Goal: Use online tool/utility: Utilize a website feature to perform a specific function

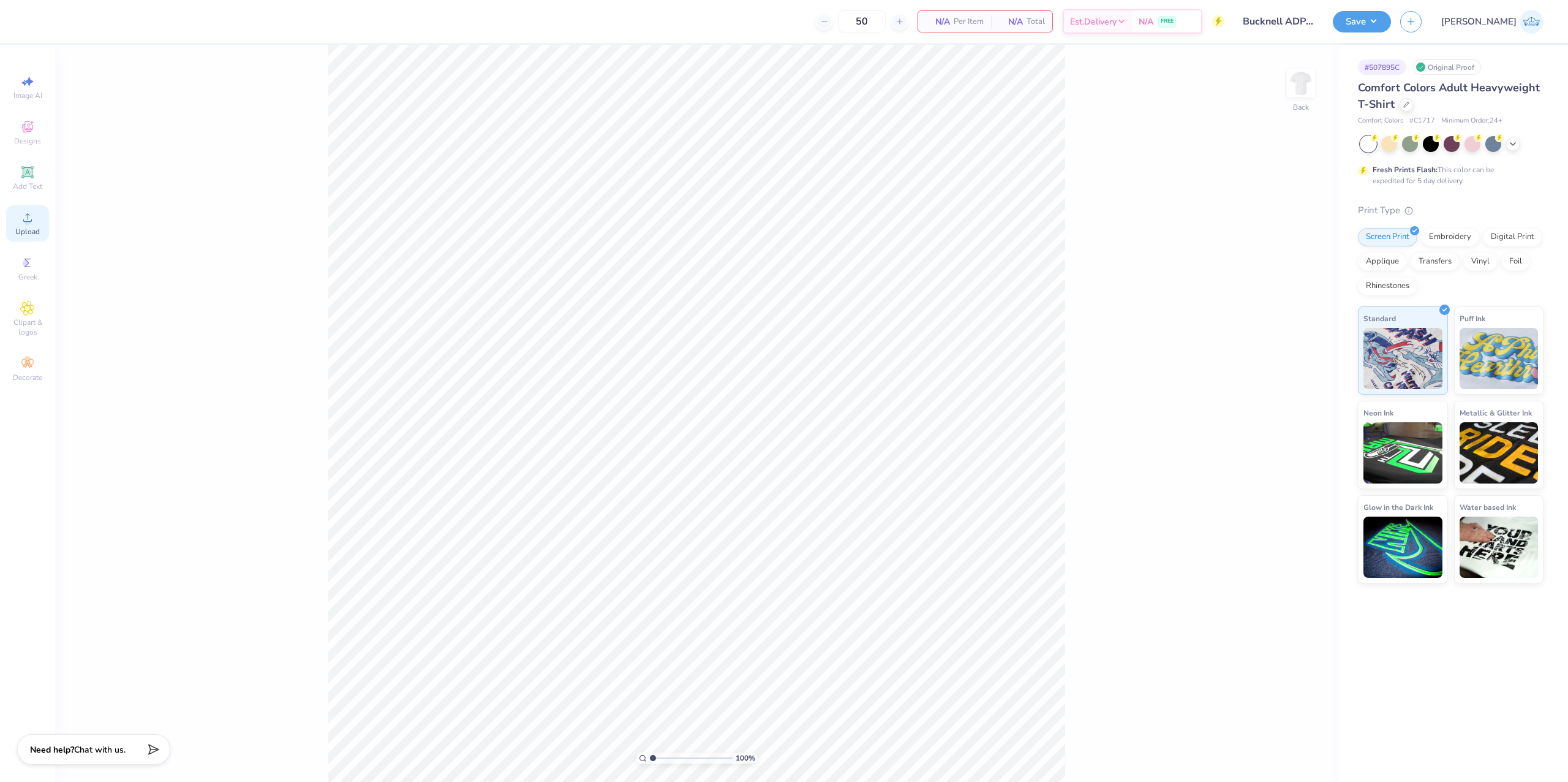
click at [31, 223] on icon at bounding box center [28, 218] width 15 height 15
click at [1274, 351] on input "14.17" at bounding box center [1293, 357] width 44 height 17
type input "10.00"
type input "4.17"
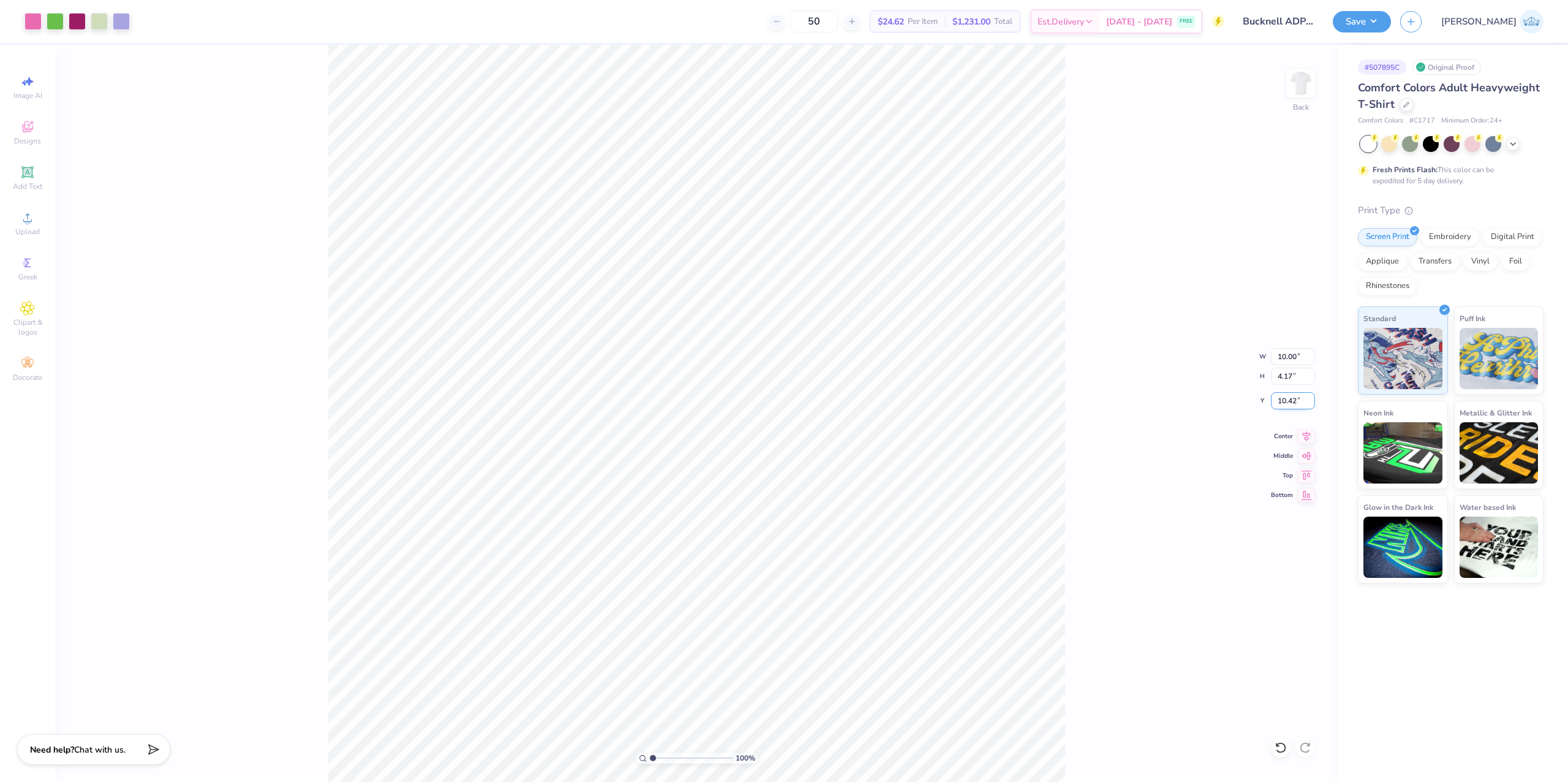
click at [1278, 403] on input "10.42" at bounding box center [1293, 400] width 44 height 17
type input "3.00"
click at [1287, 353] on input "10.00" at bounding box center [1293, 357] width 44 height 17
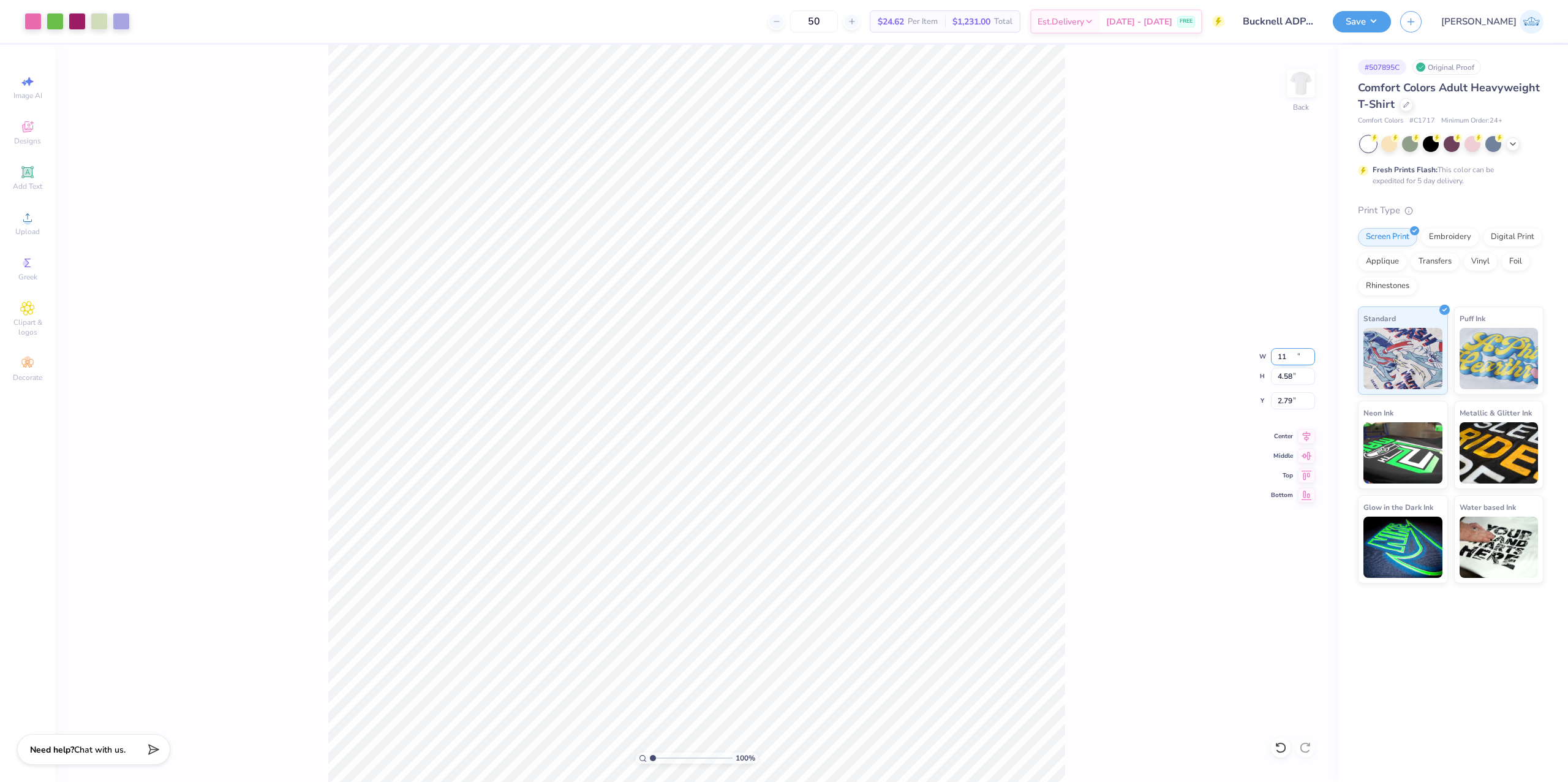
type input "11.00"
type input "4.58"
click at [1292, 397] on input "2.79" at bounding box center [1293, 400] width 44 height 17
type input "2.79"
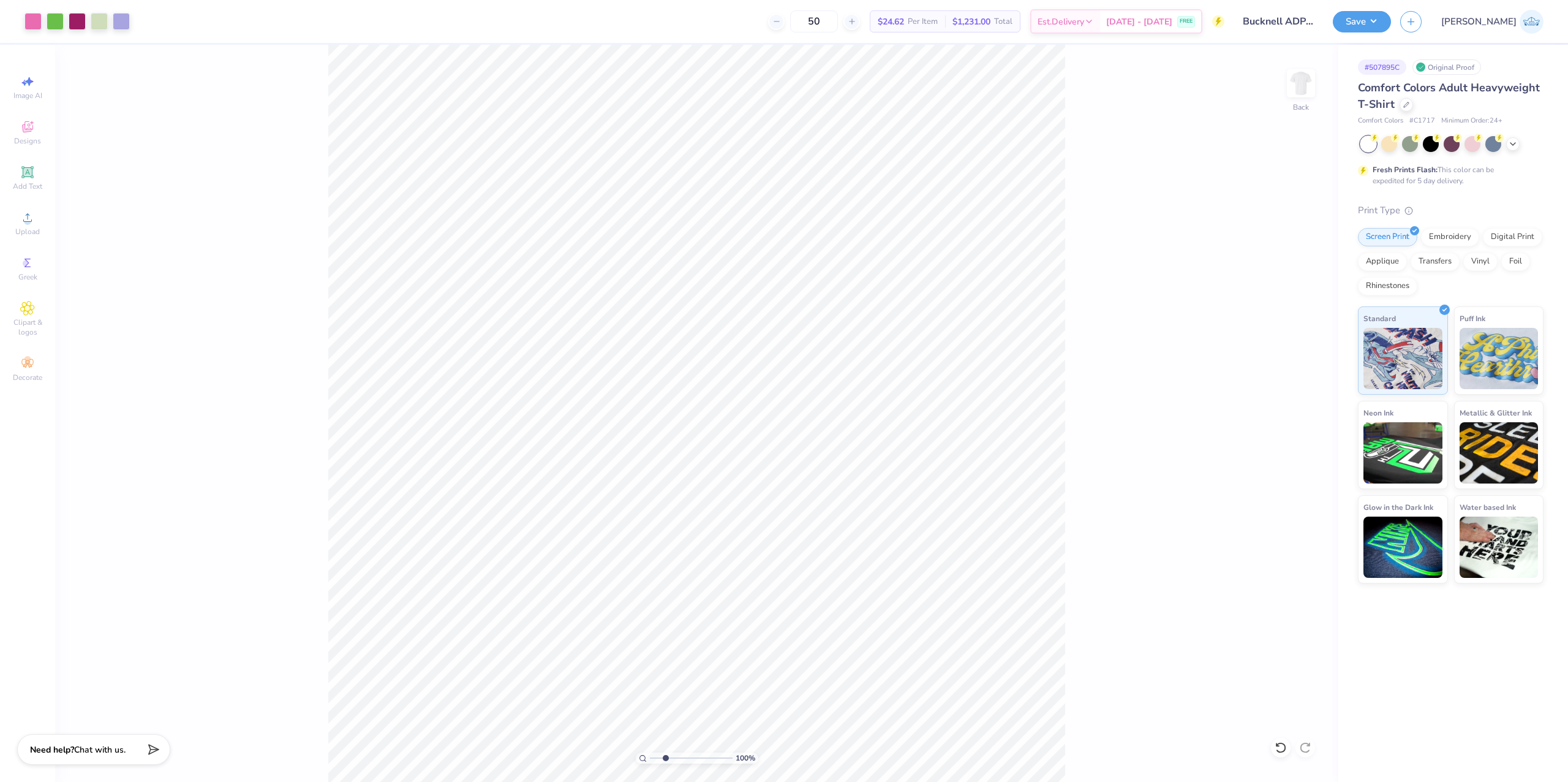
click at [665, 753] on input "range" at bounding box center [691, 758] width 83 height 11
drag, startPoint x: 674, startPoint y: 758, endPoint x: 517, endPoint y: 777, distance: 158.1
type input "1"
click at [650, 764] on input "range" at bounding box center [691, 758] width 83 height 11
click at [1297, 441] on icon at bounding box center [1306, 435] width 17 height 15
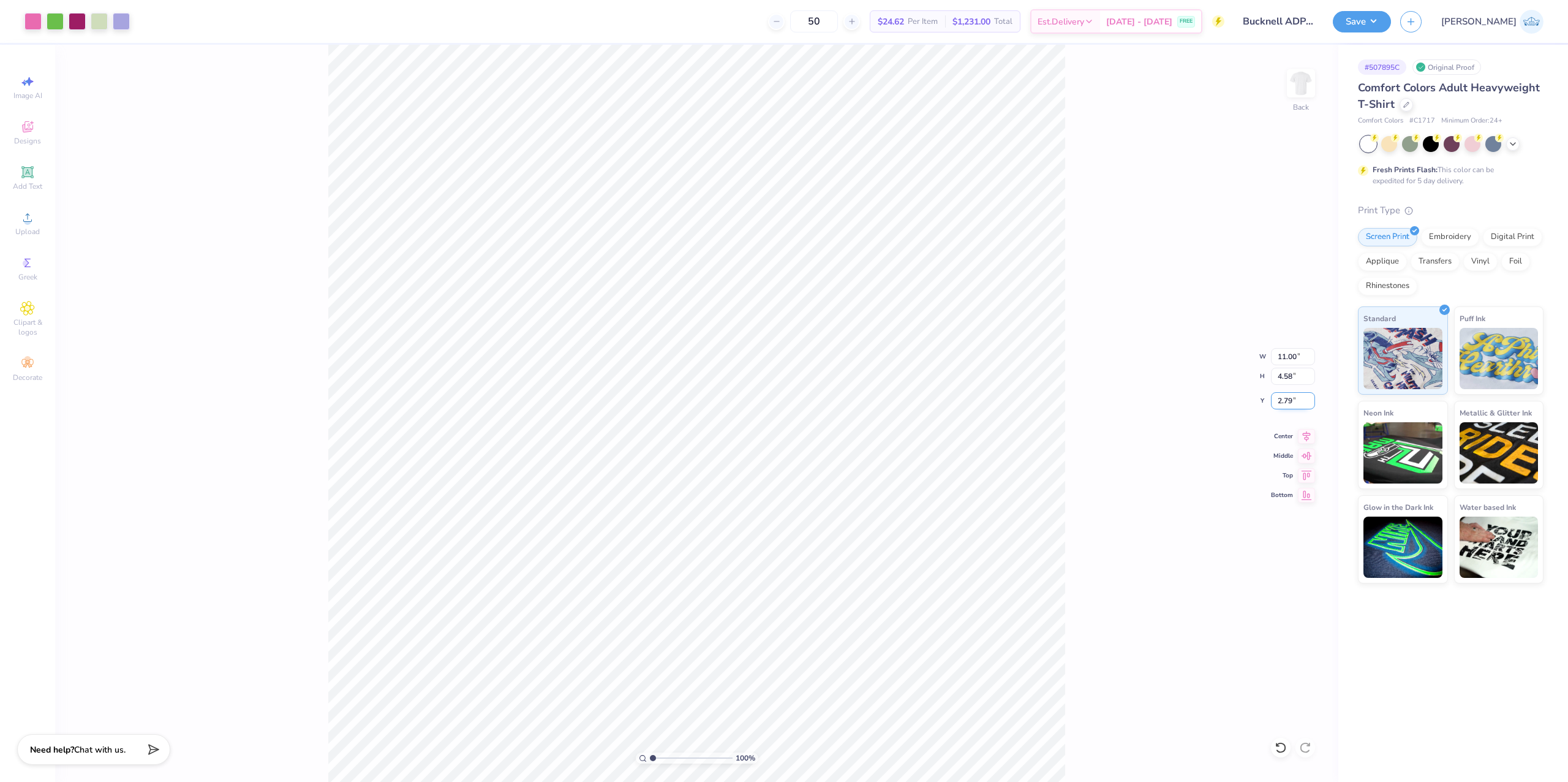
click at [1283, 398] on input "2.79" at bounding box center [1293, 400] width 44 height 17
type input "3.00"
click at [1154, 435] on div "100 % Back W 11.00 11.00 " H 4.58 4.58 " Y 3.00 3.00 " Center Middle Top Bottom" at bounding box center [697, 413] width 1283 height 737
click at [1299, 76] on img at bounding box center [1301, 83] width 49 height 49
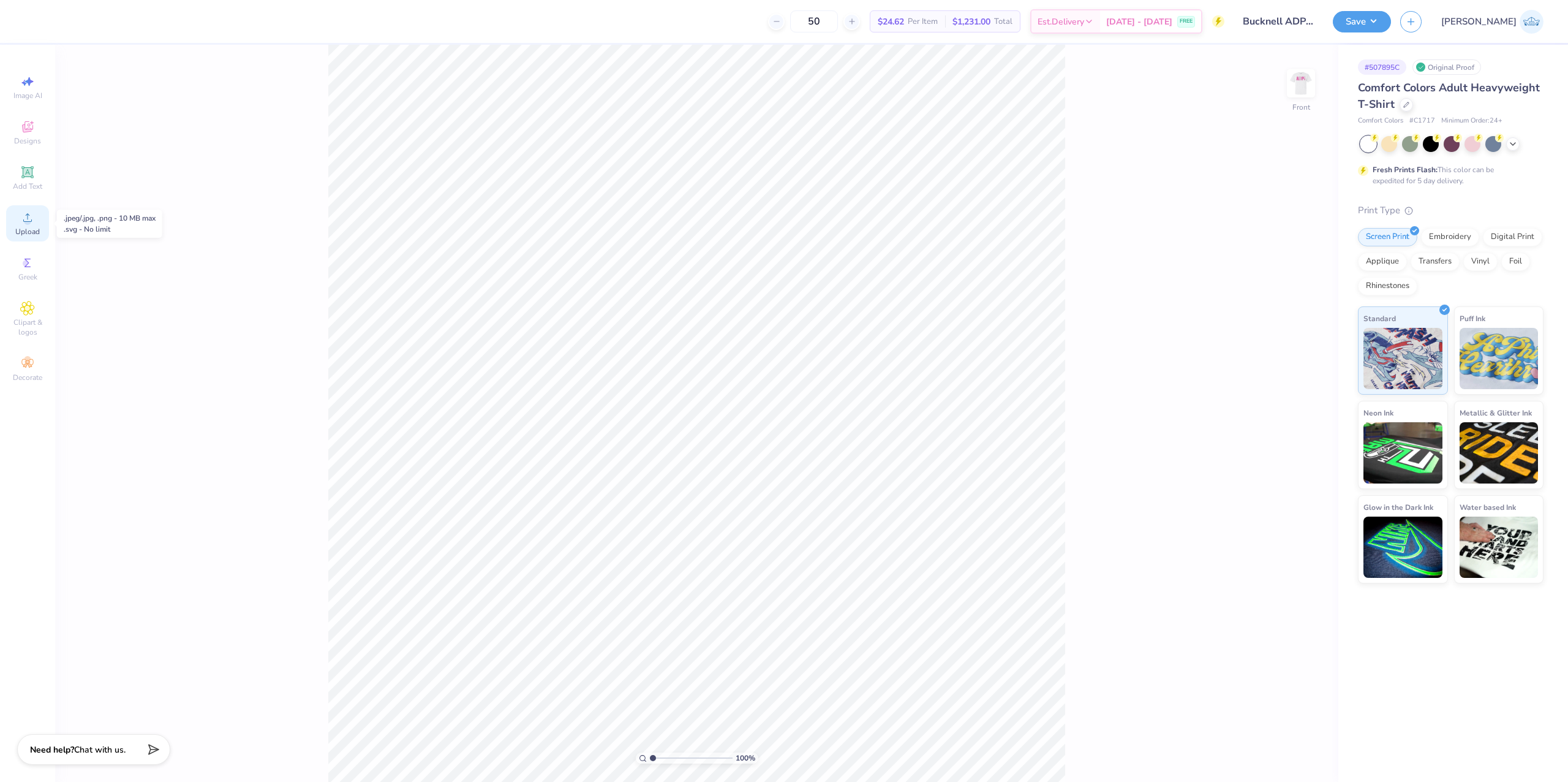
click at [35, 217] on div "Upload" at bounding box center [28, 223] width 43 height 36
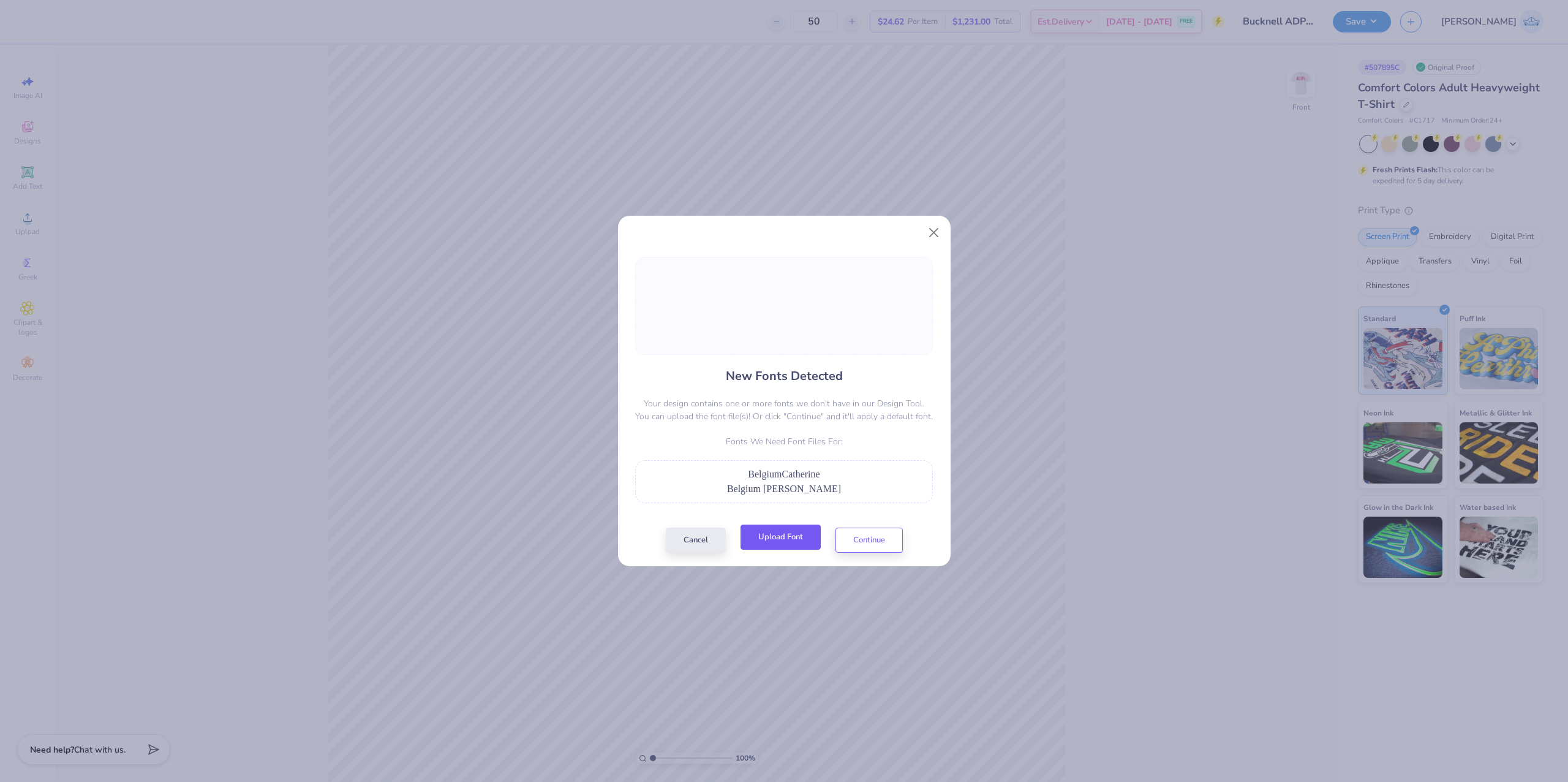
click at [789, 527] on button "Upload Font" at bounding box center [780, 537] width 80 height 25
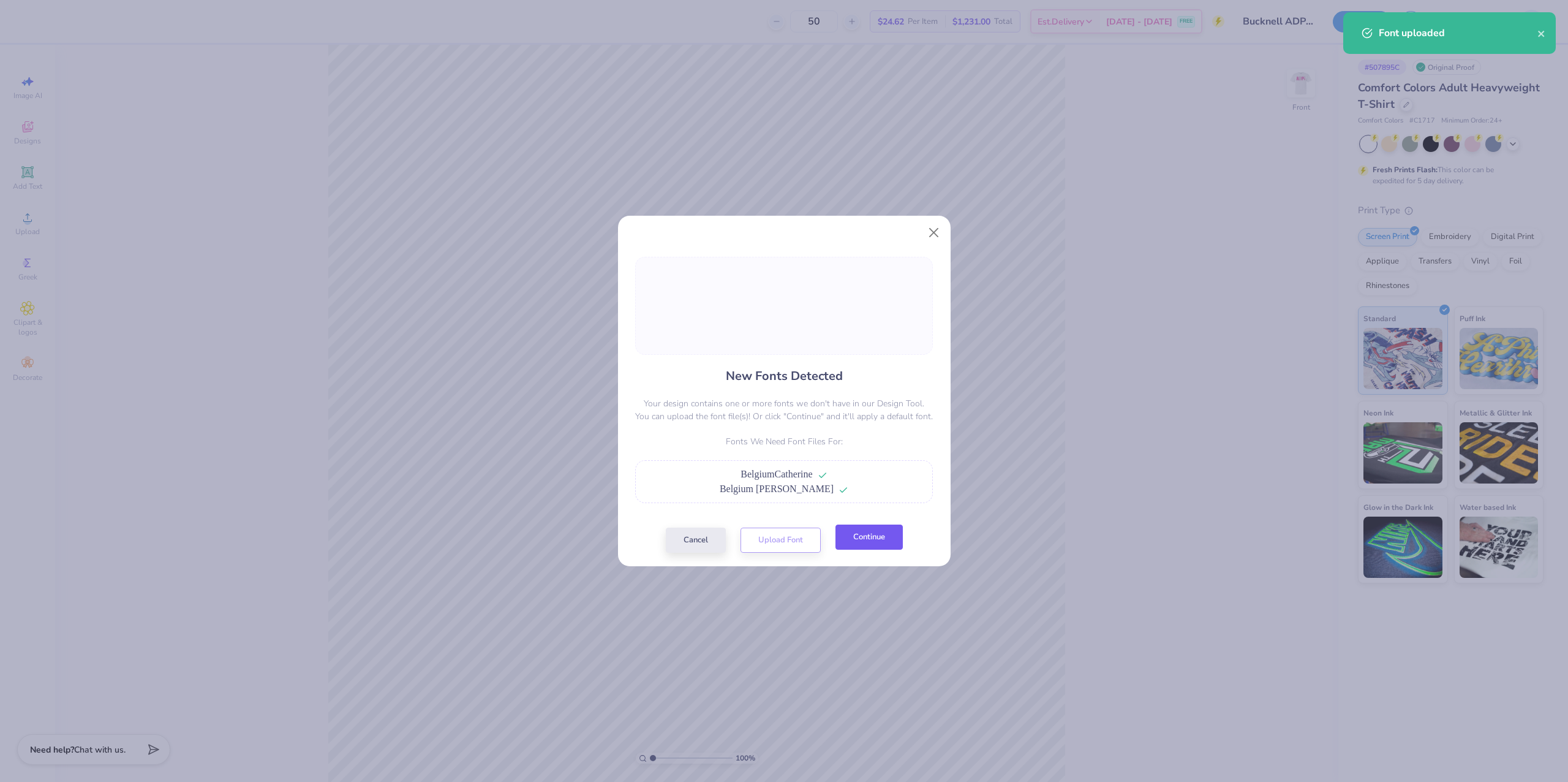
click at [862, 542] on button "Continue" at bounding box center [869, 537] width 67 height 25
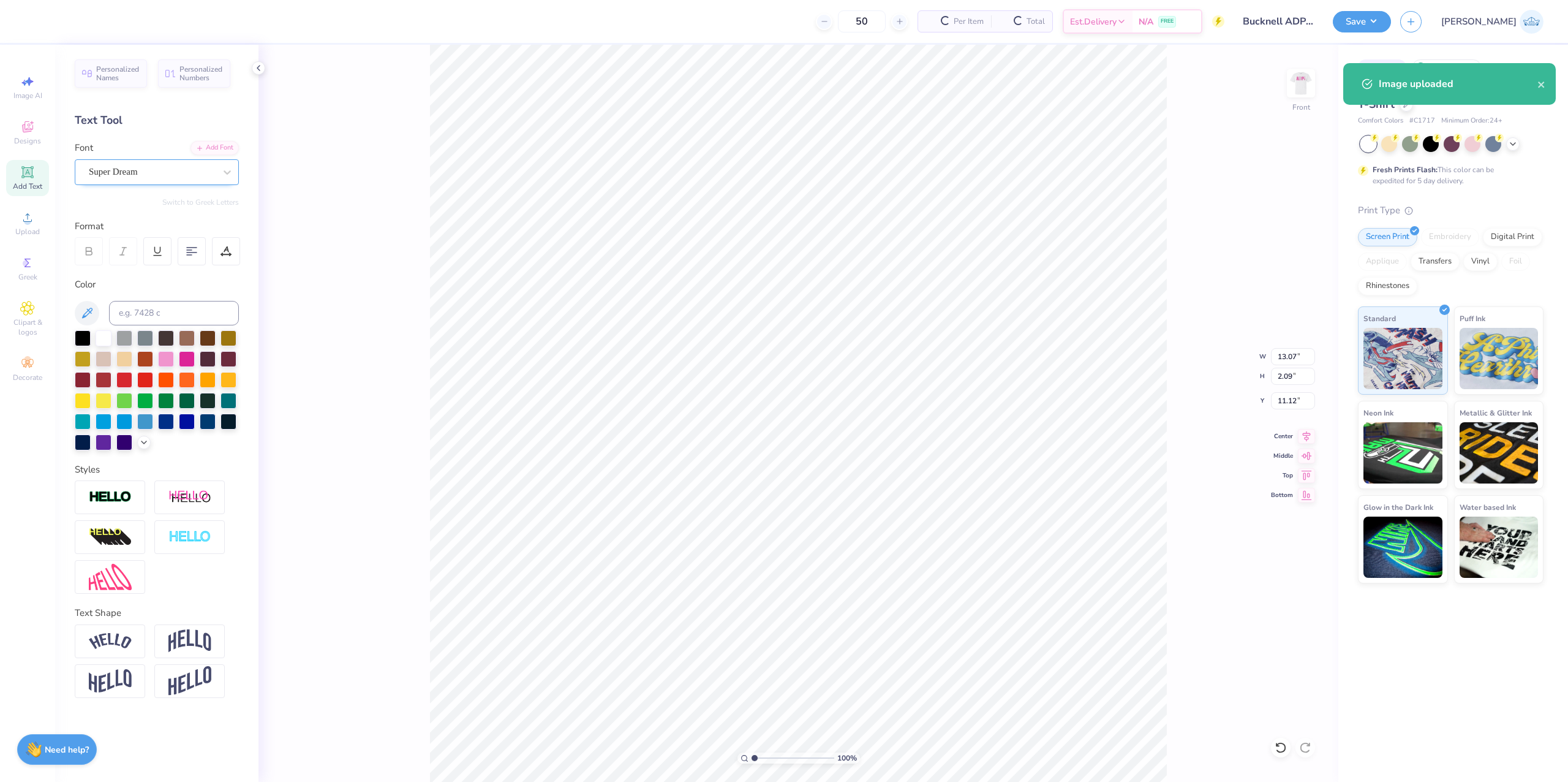
click at [126, 164] on div at bounding box center [151, 172] width 126 height 17
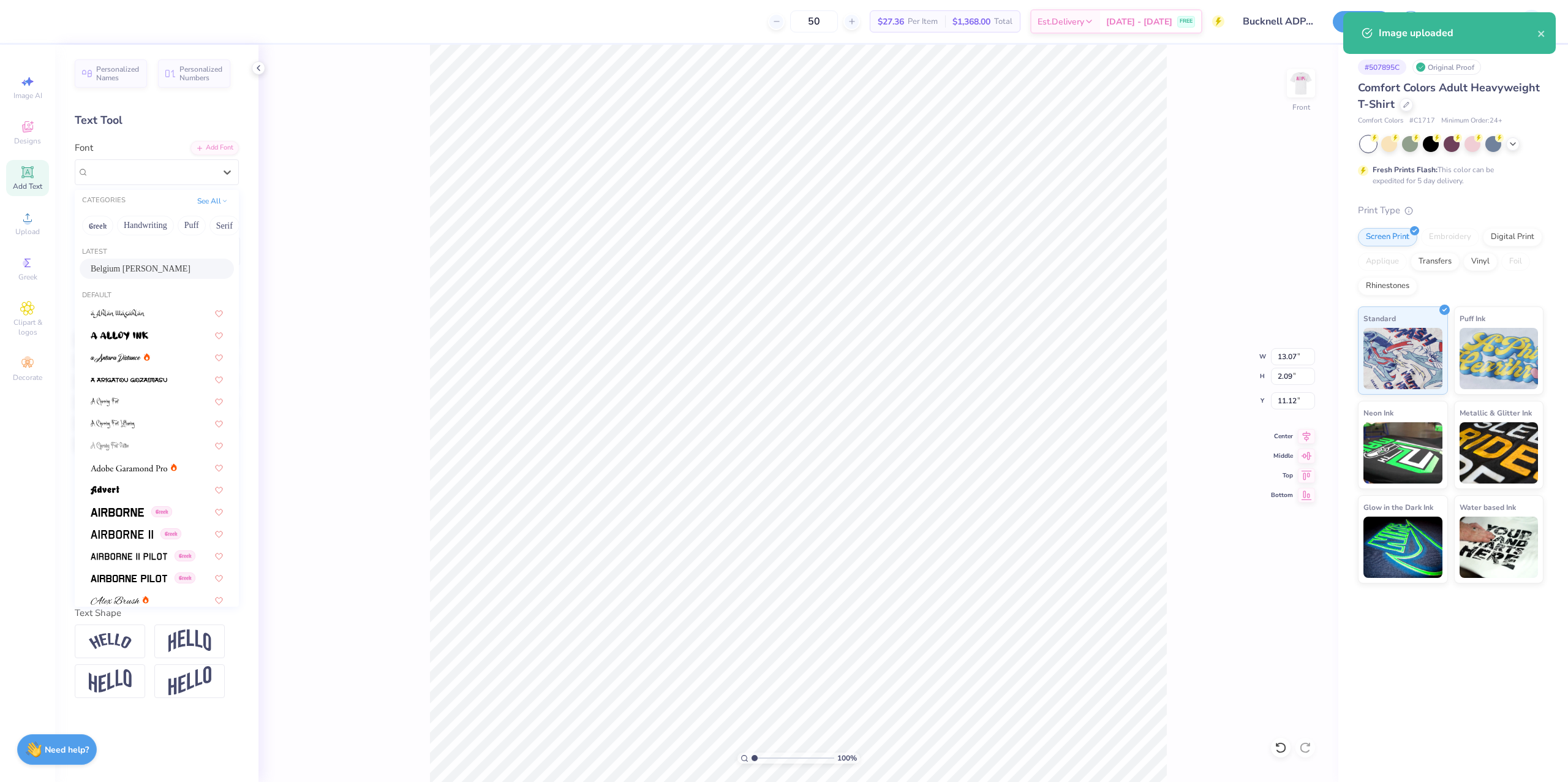
click at [143, 268] on div "Belgium [PERSON_NAME]" at bounding box center [157, 268] width 132 height 13
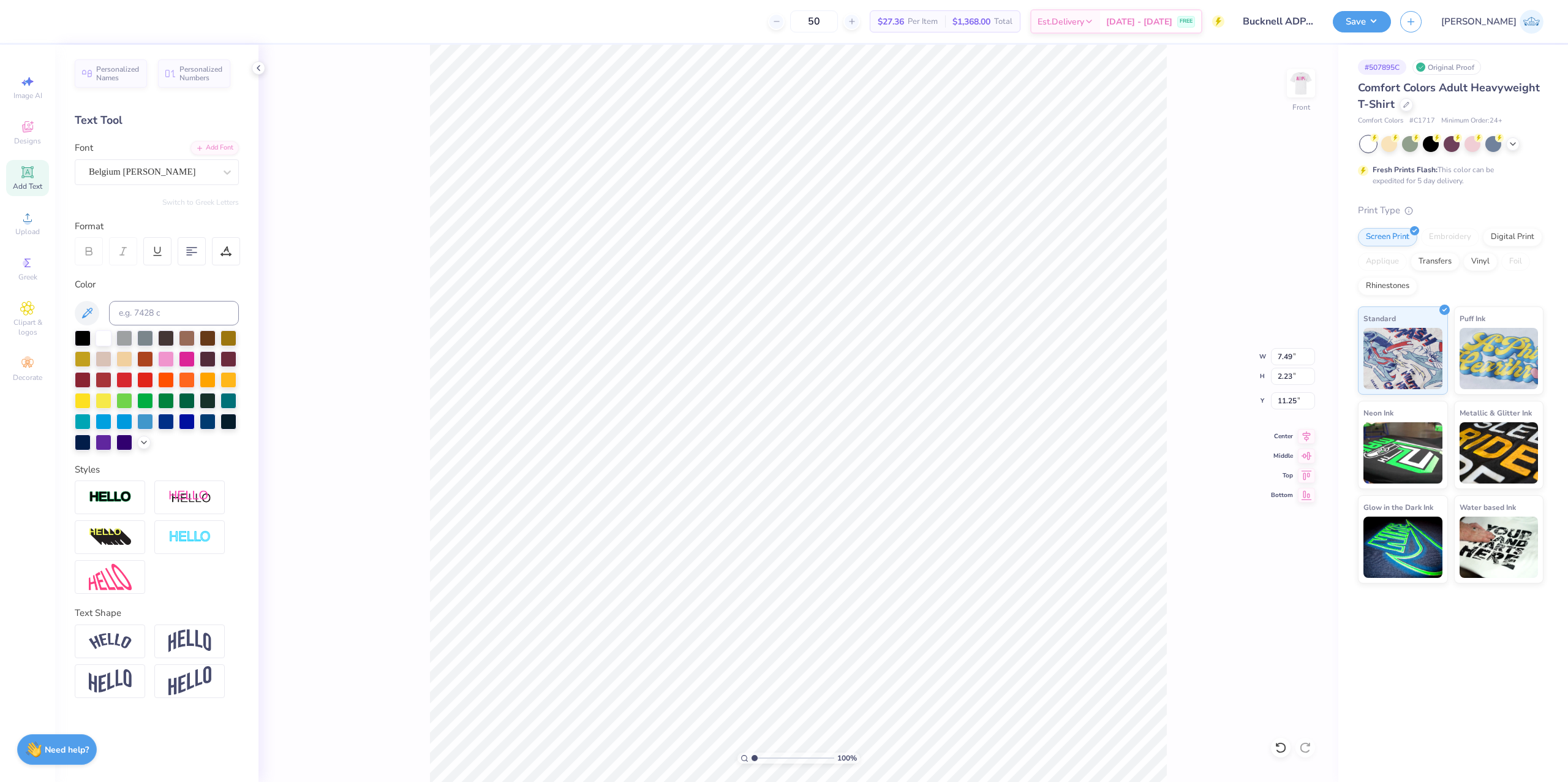
type input "7.49"
type input "2.23"
type input "11.25"
type input "14.21"
type input "2.46"
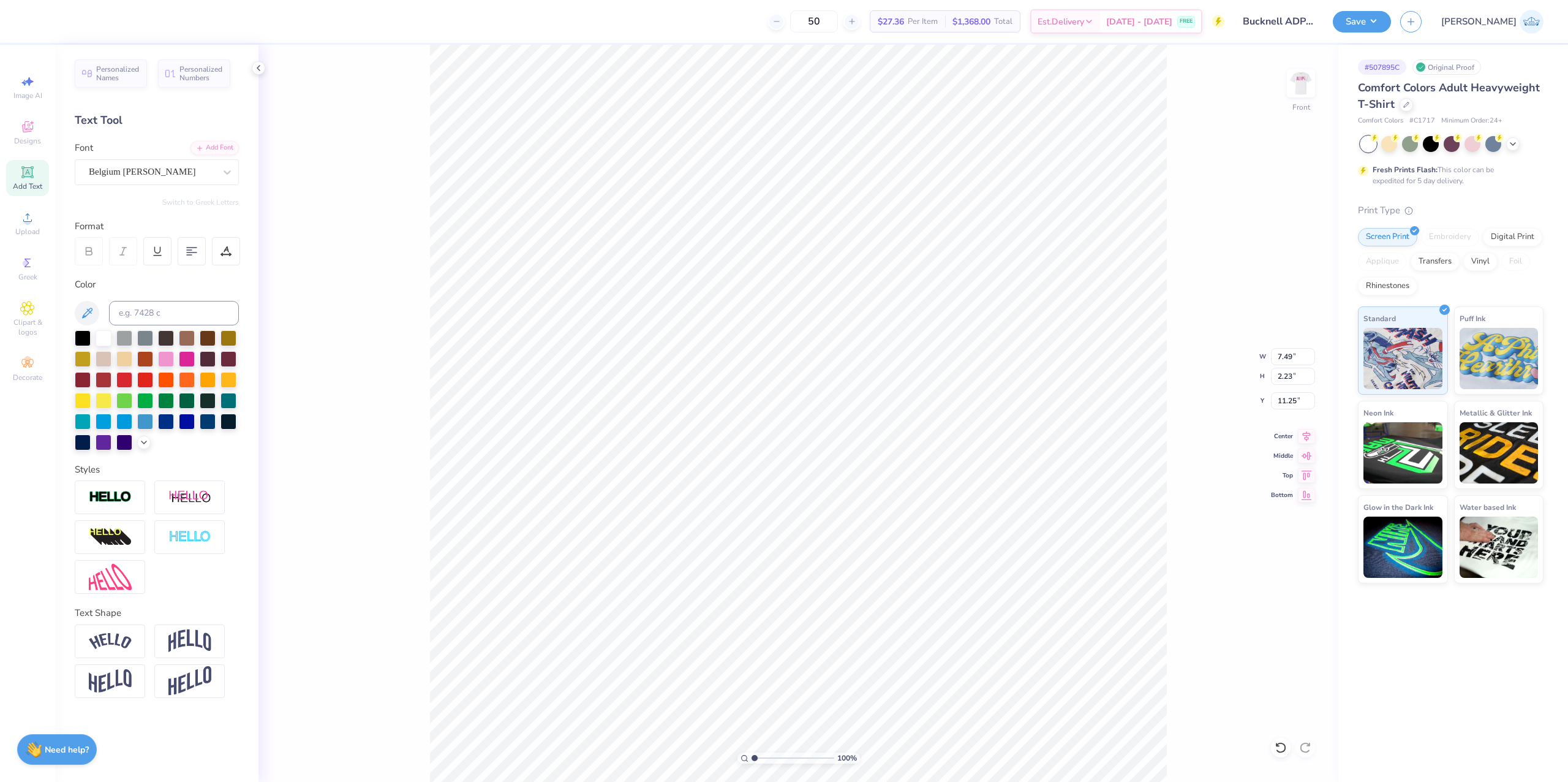
type input "13.93"
click at [172, 180] on div at bounding box center [151, 172] width 126 height 17
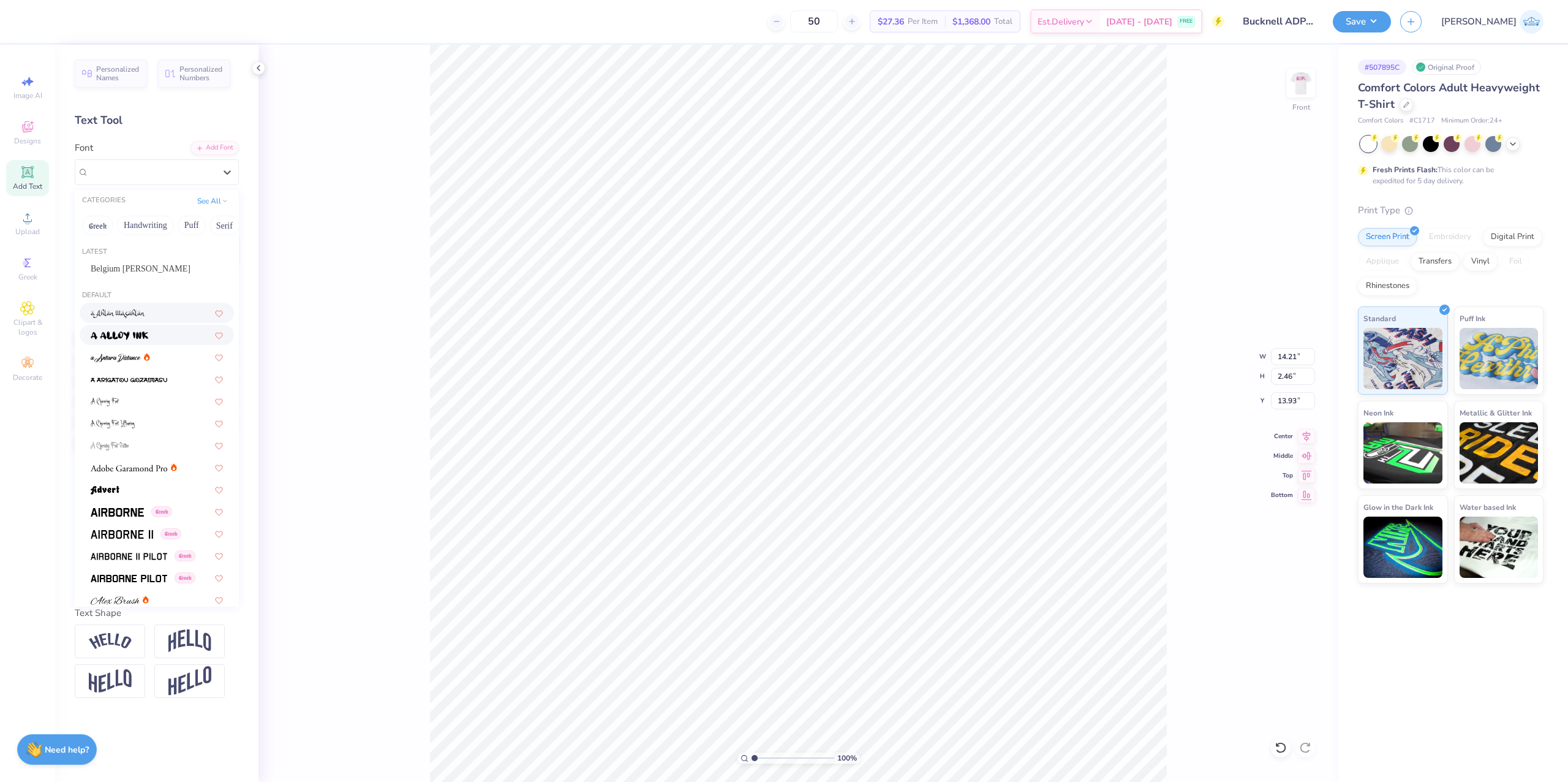
click at [126, 313] on img at bounding box center [118, 313] width 55 height 9
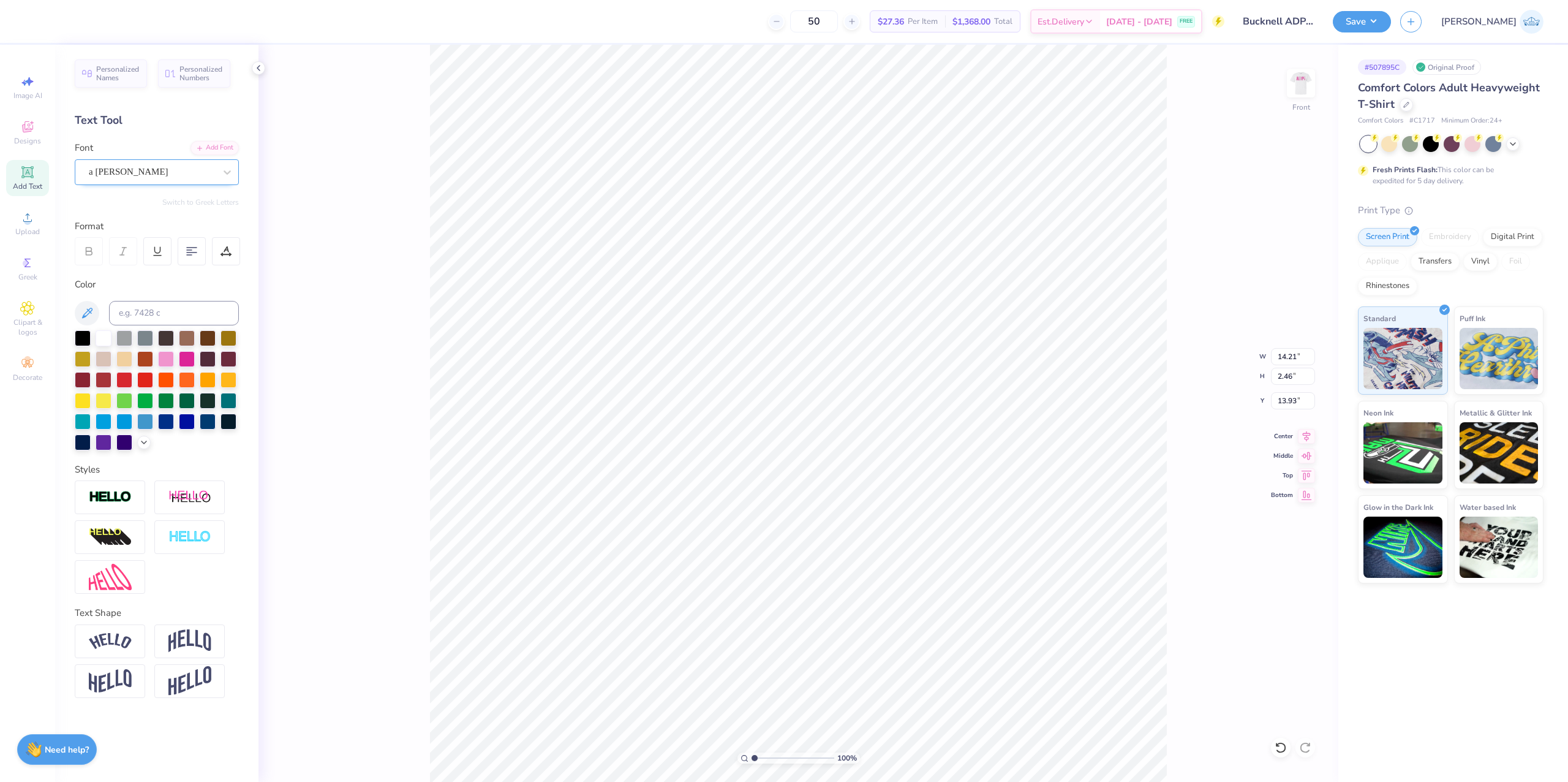
type input "10.00"
type input "2.54"
type input "13.84"
click at [138, 173] on div "a [PERSON_NAME]" at bounding box center [152, 172] width 129 height 19
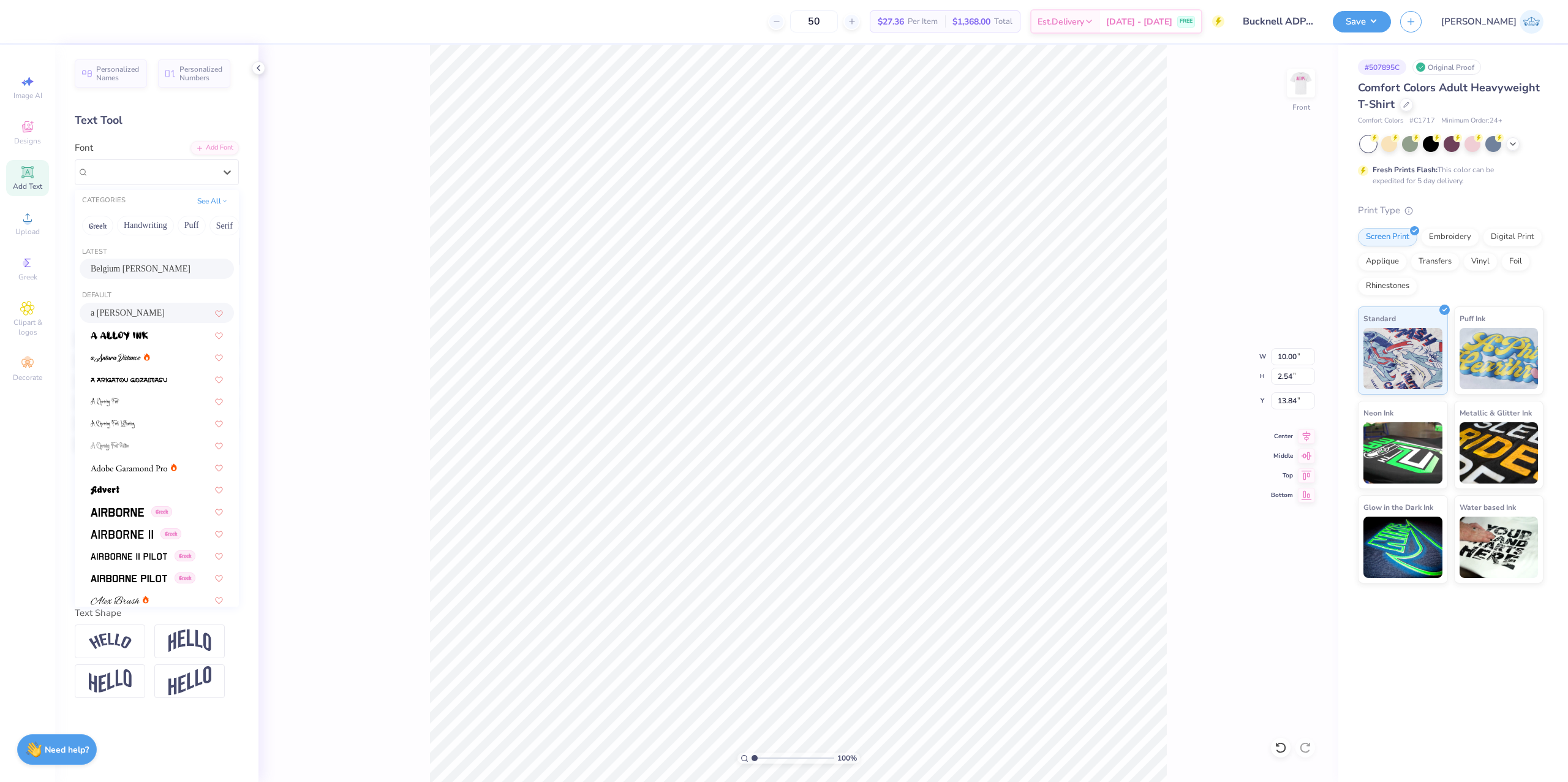
click at [125, 268] on span "Belgium [PERSON_NAME]" at bounding box center [141, 268] width 100 height 13
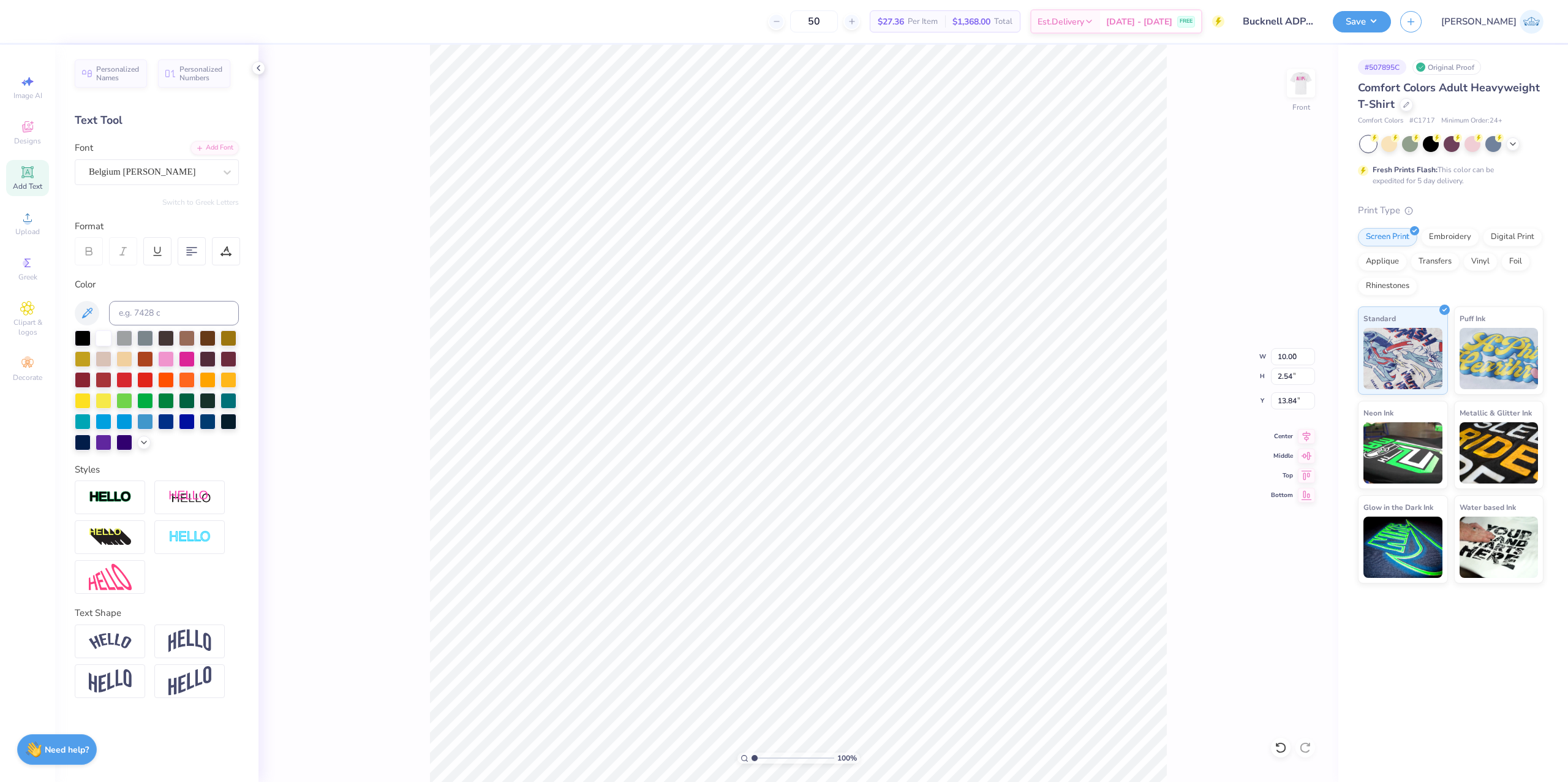
type input "6.53"
type input "3.33"
type input "13.45"
type input "3.12"
click at [771, 758] on input "range" at bounding box center [793, 758] width 83 height 11
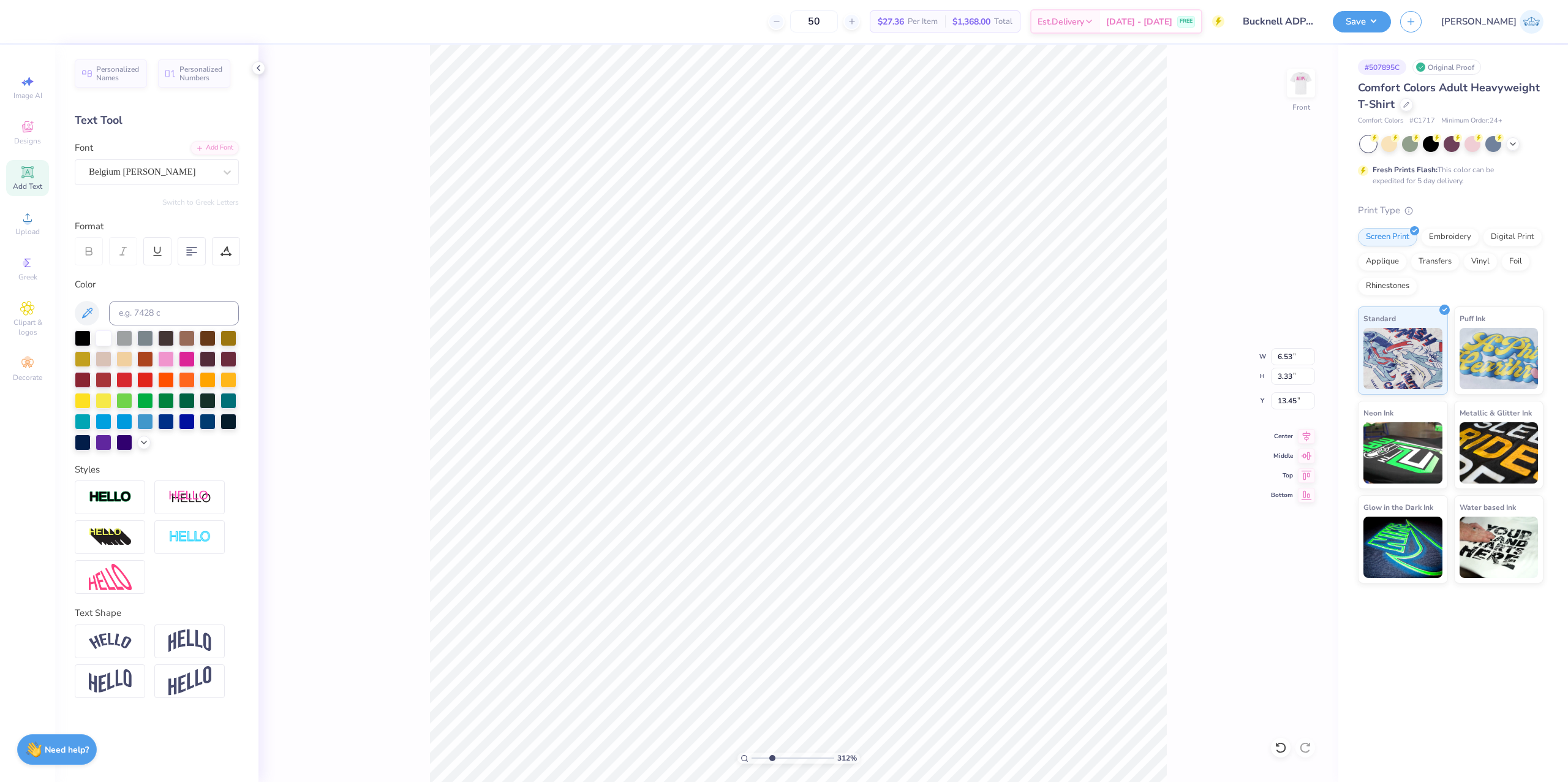
type input "0.66"
type input "0.31"
type input "11.47"
type input "6.53"
type input "3.33"
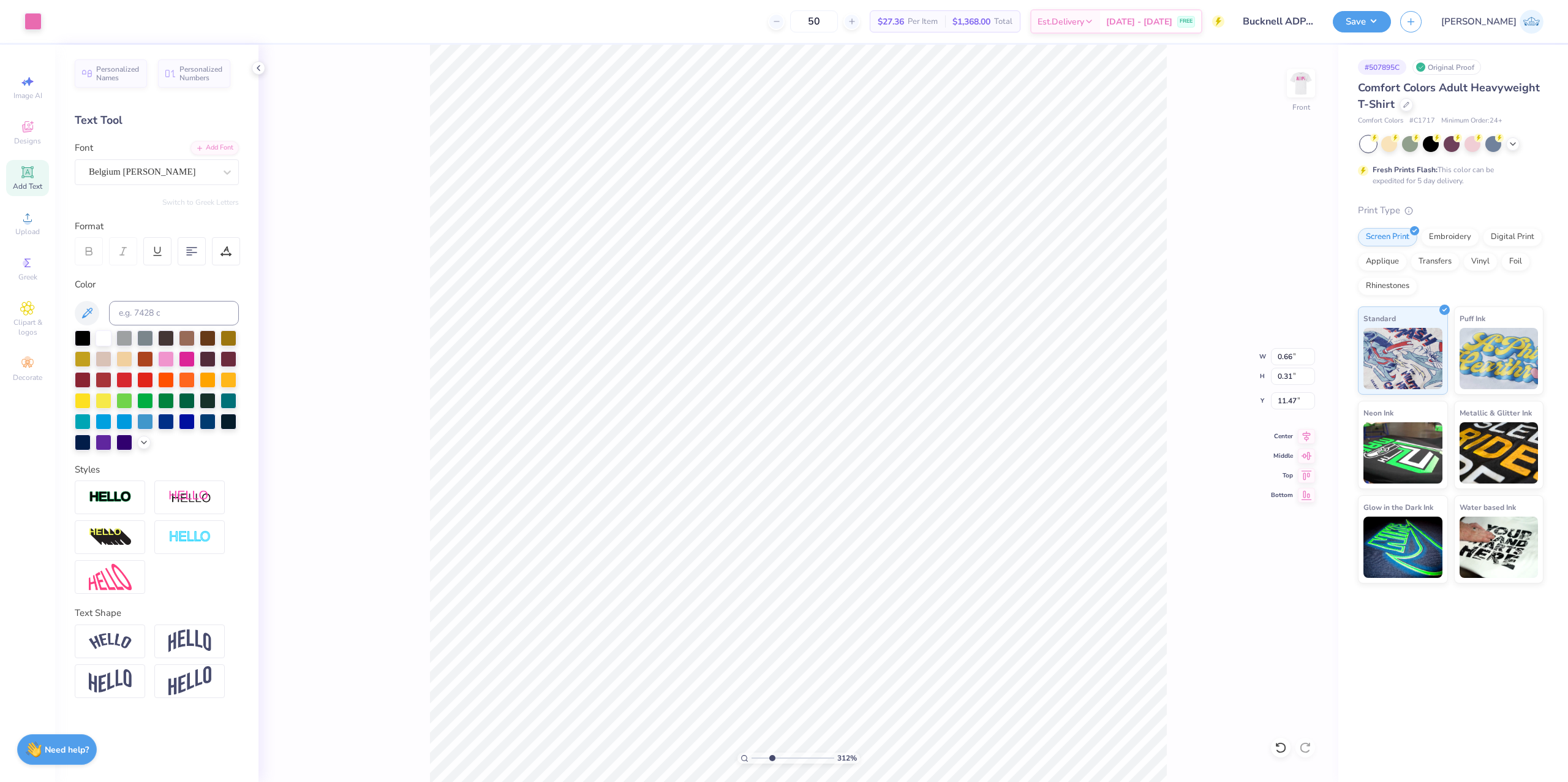
type input "13.45"
type input "8.29"
type input "2.23"
type input "11.25"
click at [1023, 476] on li "Group" at bounding box center [1031, 469] width 97 height 24
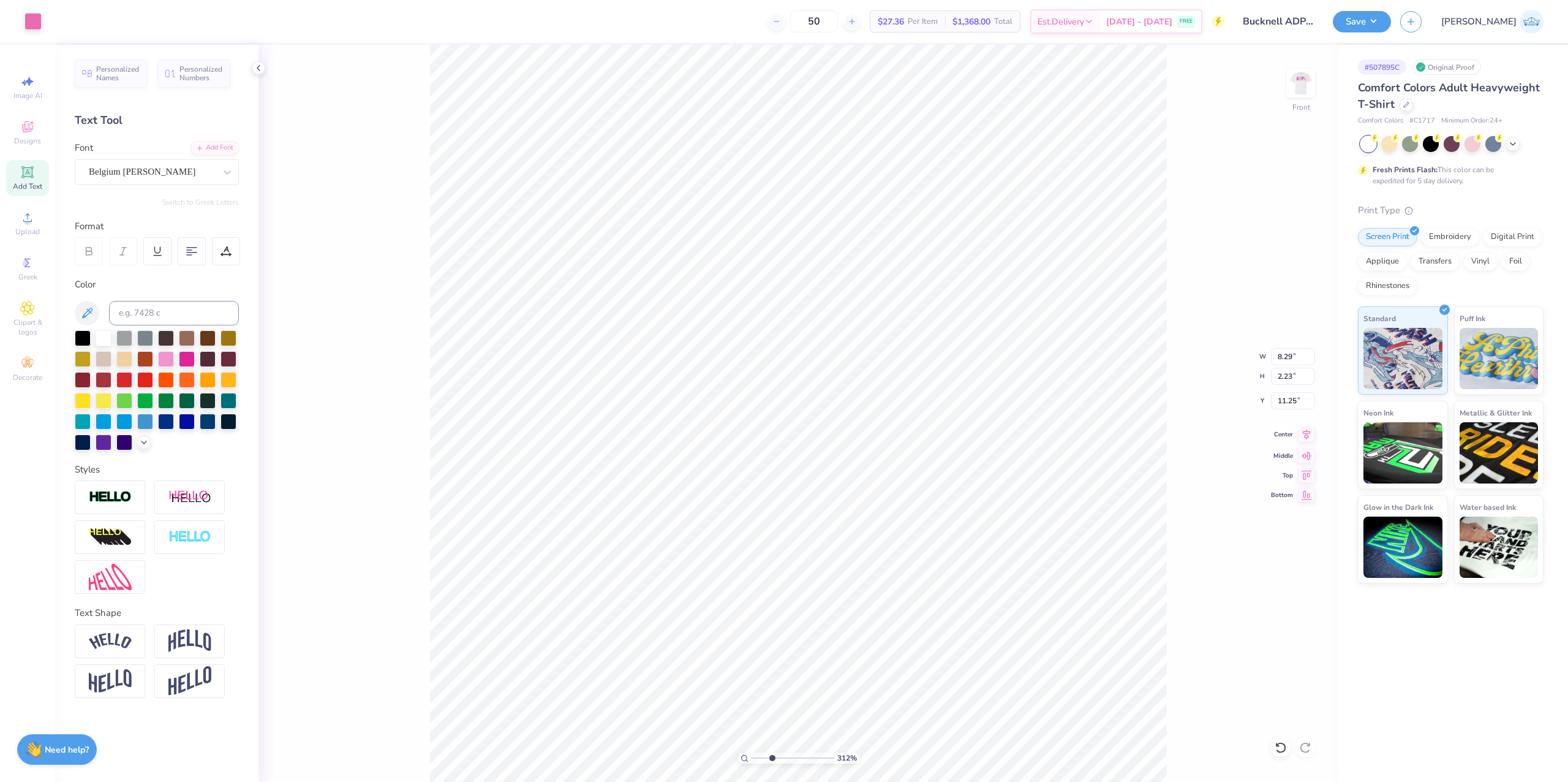
click at [1292, 435] on span "Center" at bounding box center [1282, 434] width 22 height 9
type input "6.53"
type input "3.33"
type input "13.45"
click at [1291, 438] on span "Center" at bounding box center [1282, 434] width 22 height 9
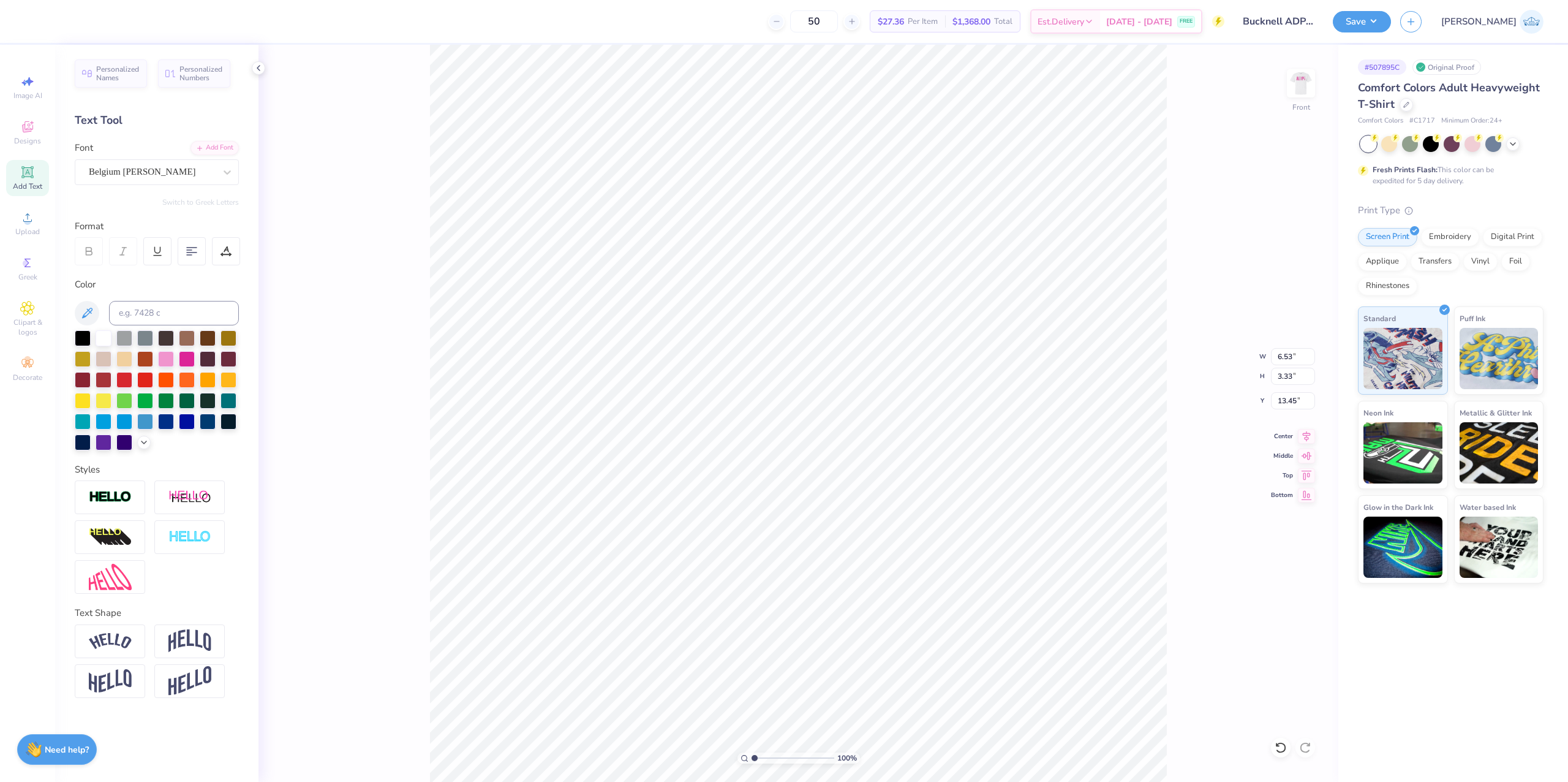
drag, startPoint x: 722, startPoint y: 767, endPoint x: 711, endPoint y: 767, distance: 11.0
type input "1"
click at [752, 764] on input "range" at bounding box center [793, 758] width 83 height 11
click at [1278, 359] on input "8.29" at bounding box center [1293, 357] width 44 height 17
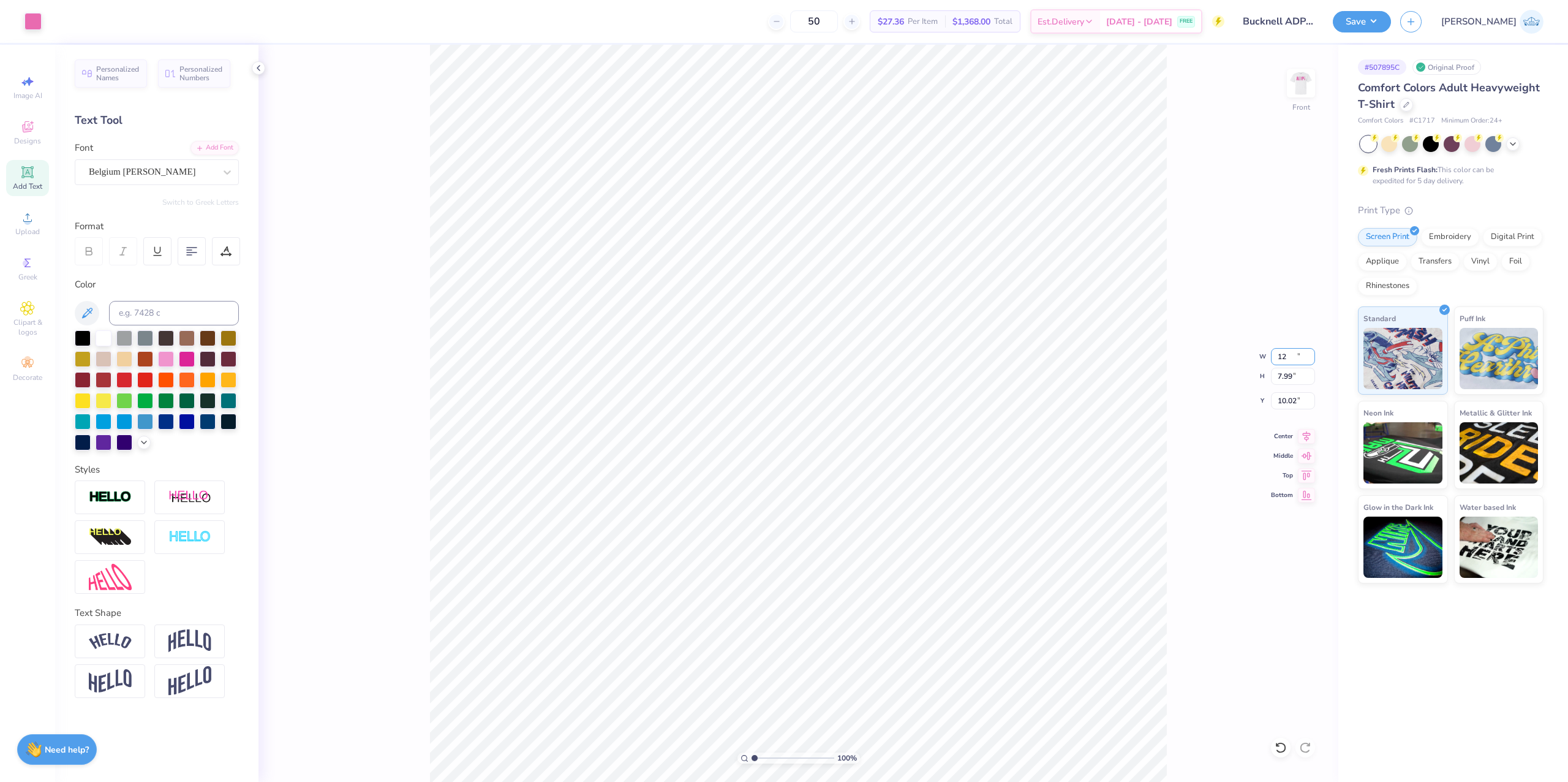
type input "12.00"
type input "7.99"
click at [1278, 403] on input "10.02" at bounding box center [1293, 400] width 44 height 17
type input "3.00"
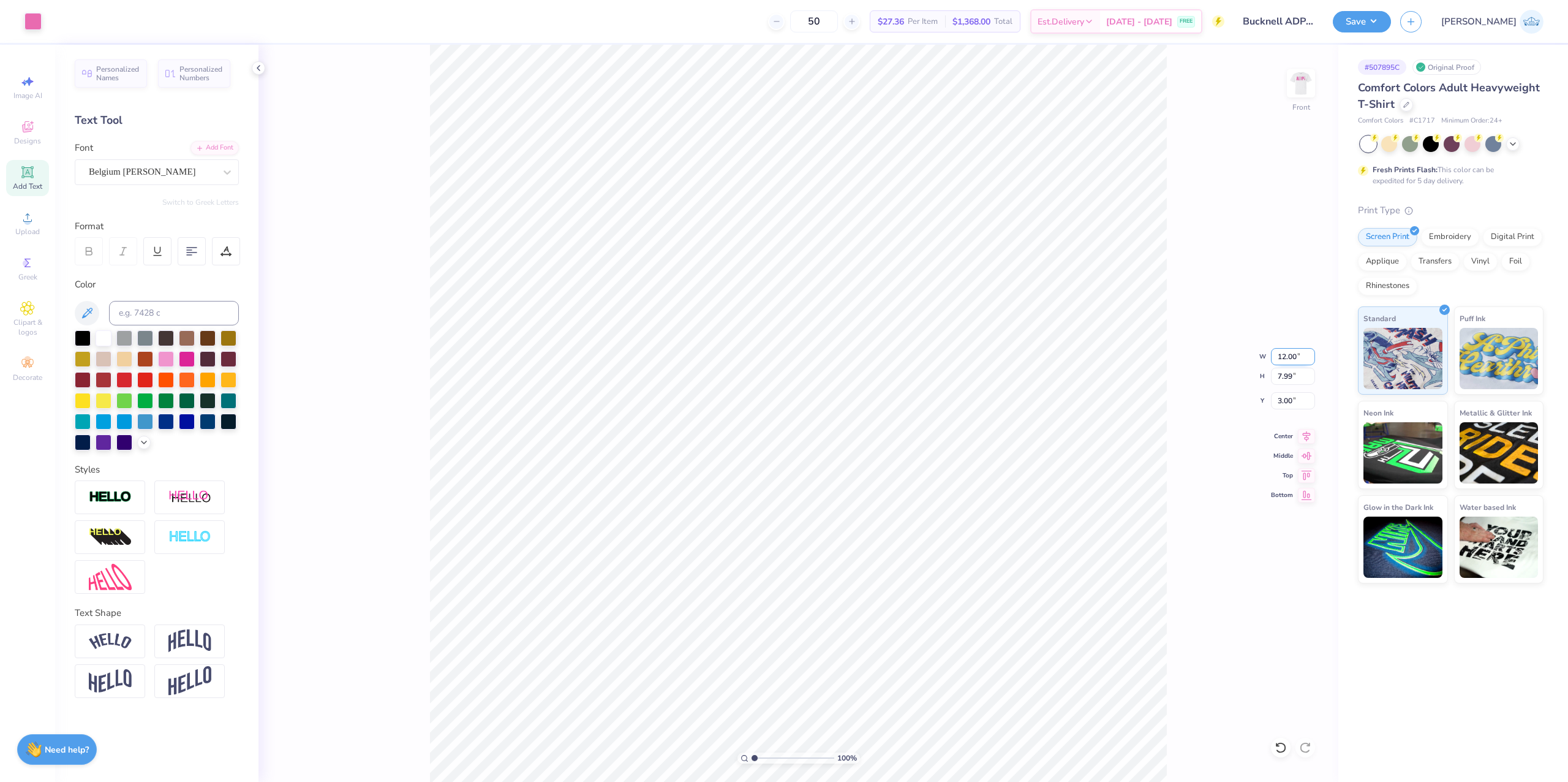
click at [1282, 360] on input "12.00" at bounding box center [1293, 357] width 44 height 17
type input "11.00"
type input "7.33"
click at [1274, 398] on input "3.33" at bounding box center [1293, 400] width 44 height 17
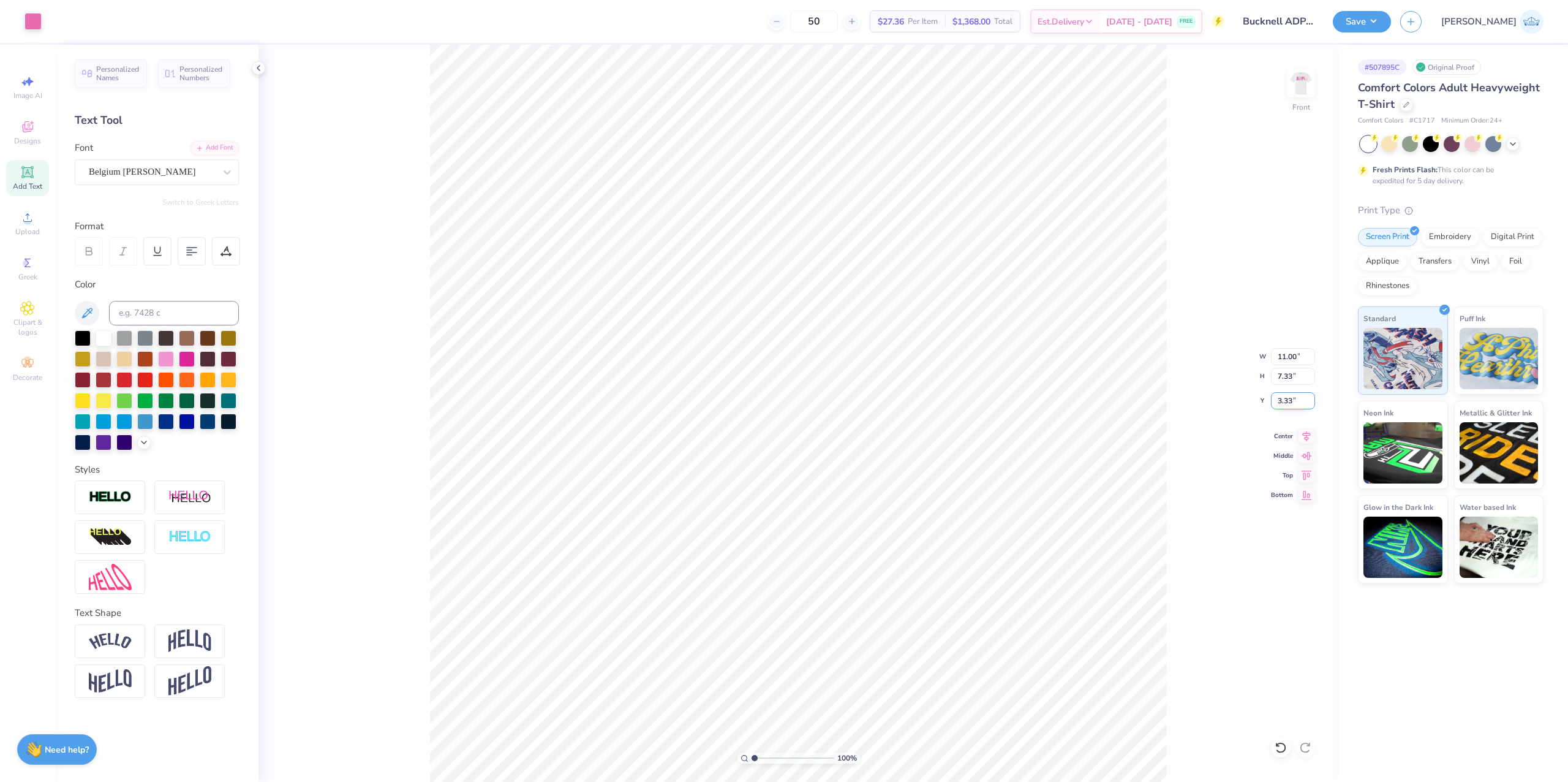
click at [1274, 398] on input "3.33" at bounding box center [1293, 400] width 44 height 17
type input "3.00"
click at [1319, 67] on div "100 % Front" at bounding box center [798, 413] width 1080 height 737
click at [1303, 77] on img at bounding box center [1301, 83] width 49 height 49
click at [759, 758] on div "100 %" at bounding box center [797, 413] width 737 height 737
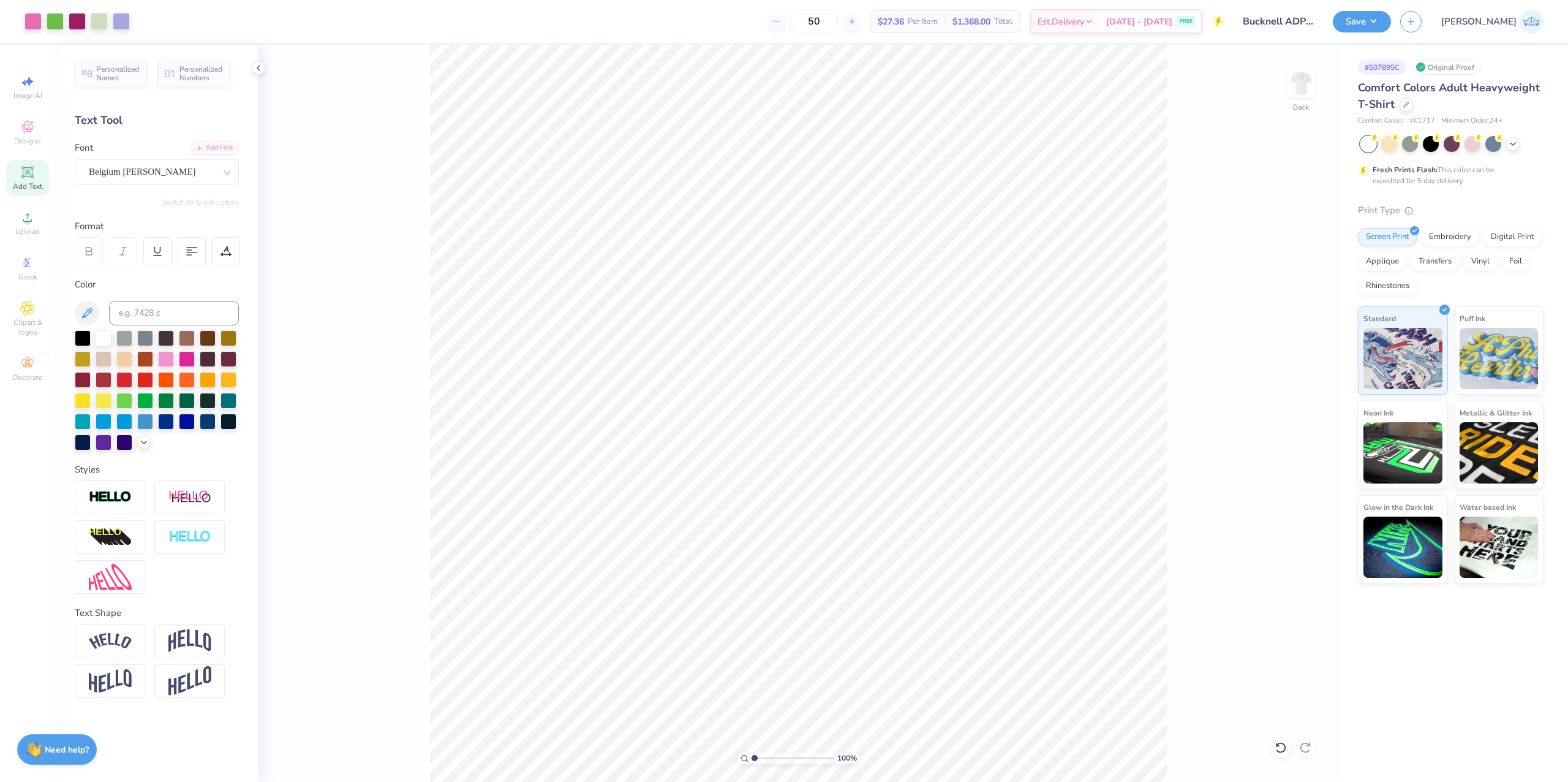
click at [779, 755] on div "100 %" at bounding box center [797, 413] width 737 height 737
drag, startPoint x: 772, startPoint y: 755, endPoint x: 801, endPoint y: 767, distance: 31.4
click at [801, 764] on input "range" at bounding box center [793, 758] width 83 height 11
drag, startPoint x: 799, startPoint y: 758, endPoint x: 760, endPoint y: 768, distance: 40.3
click at [760, 764] on input "range" at bounding box center [793, 758] width 83 height 11
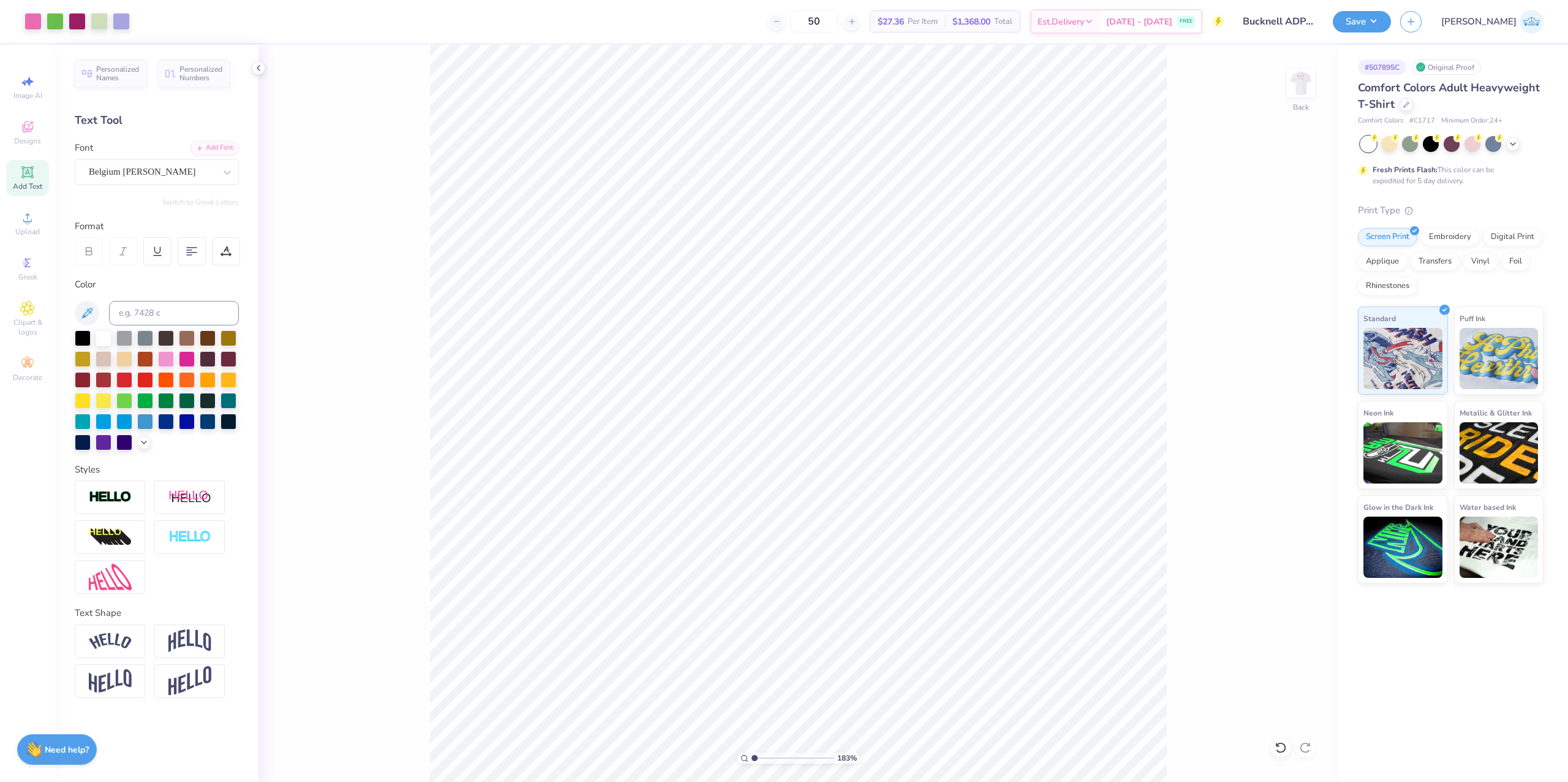
type input "1"
click at [752, 764] on input "range" at bounding box center [793, 758] width 83 height 11
click at [1391, 23] on button "Save" at bounding box center [1362, 20] width 59 height 21
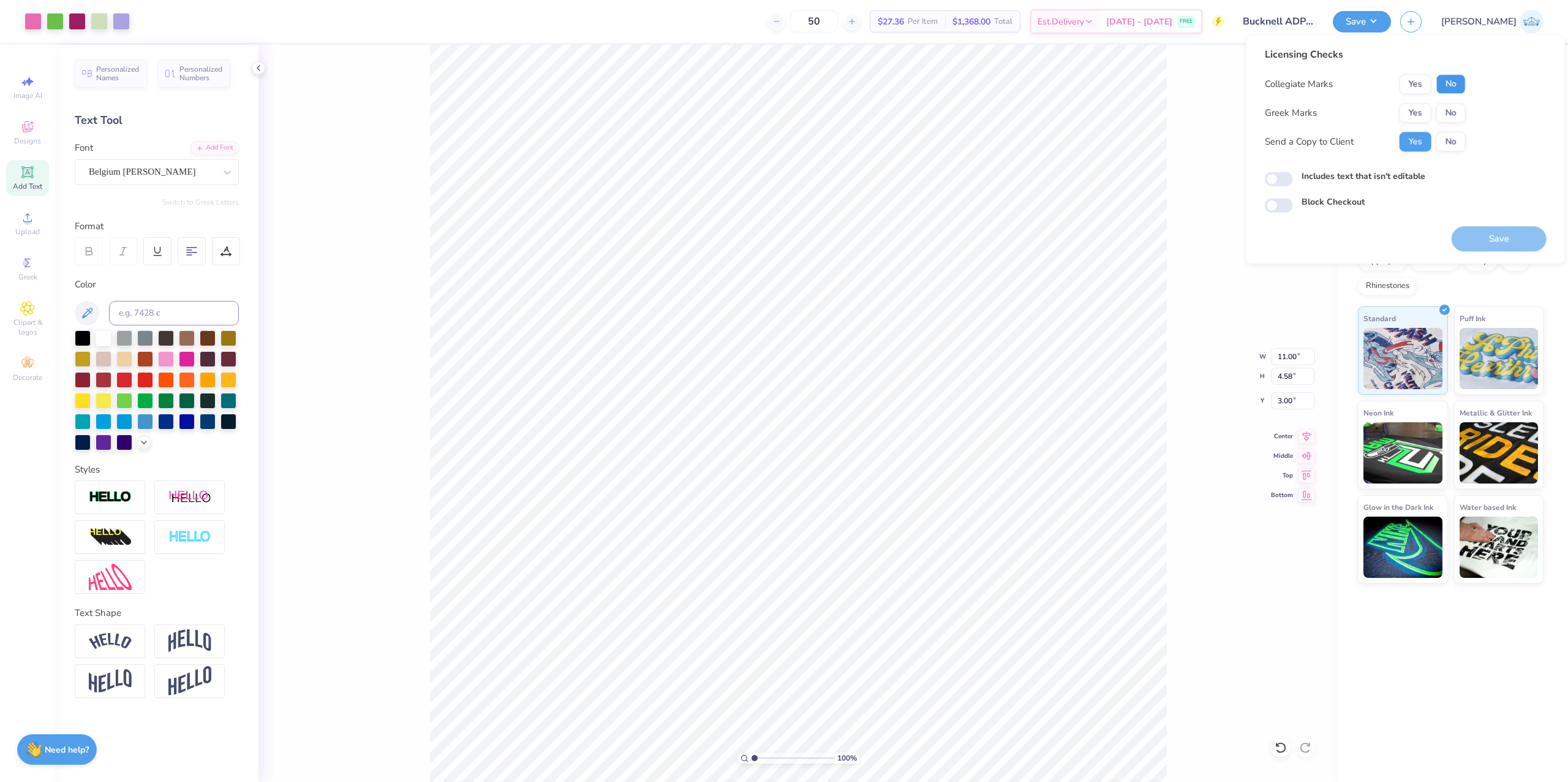
click at [1456, 89] on button "No" at bounding box center [1450, 84] width 29 height 20
click at [1414, 119] on button "Yes" at bounding box center [1415, 112] width 32 height 20
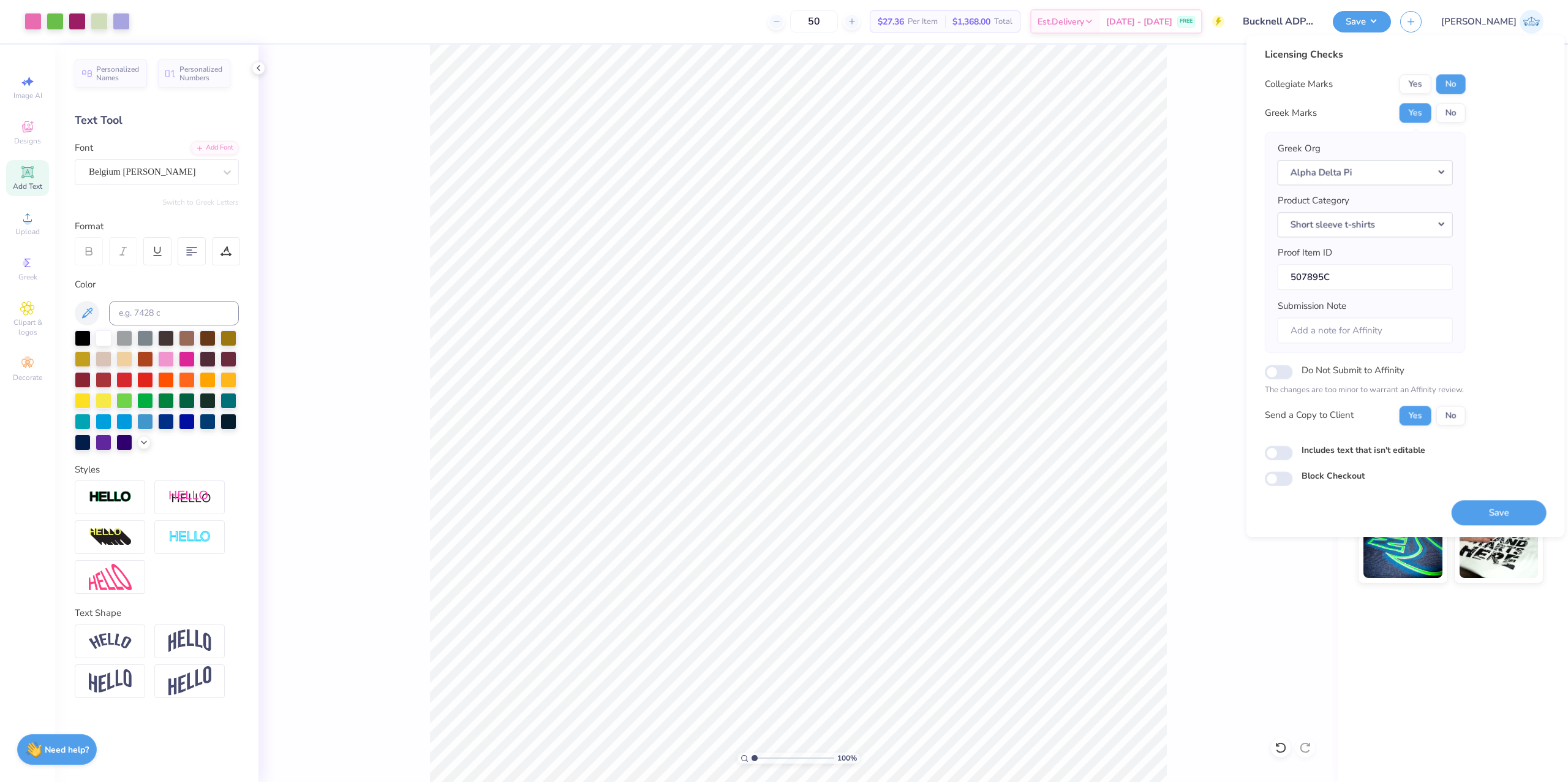
click at [1282, 464] on div "Licensing Checks Collegiate Marks Yes No Greek Marks Yes No Greek Org Alpha Del…" at bounding box center [1405, 267] width 282 height 438
click at [1416, 70] on div "Licensing Checks Collegiate Marks Yes No Greek Marks Yes No Greek Org Alpha Del…" at bounding box center [1365, 241] width 201 height 387
click at [1416, 74] on button "Yes" at bounding box center [1415, 84] width 32 height 20
drag, startPoint x: 1312, startPoint y: 338, endPoint x: 1352, endPoint y: 312, distance: 47.7
click at [1312, 338] on input "Submission Note" at bounding box center [1365, 330] width 175 height 26
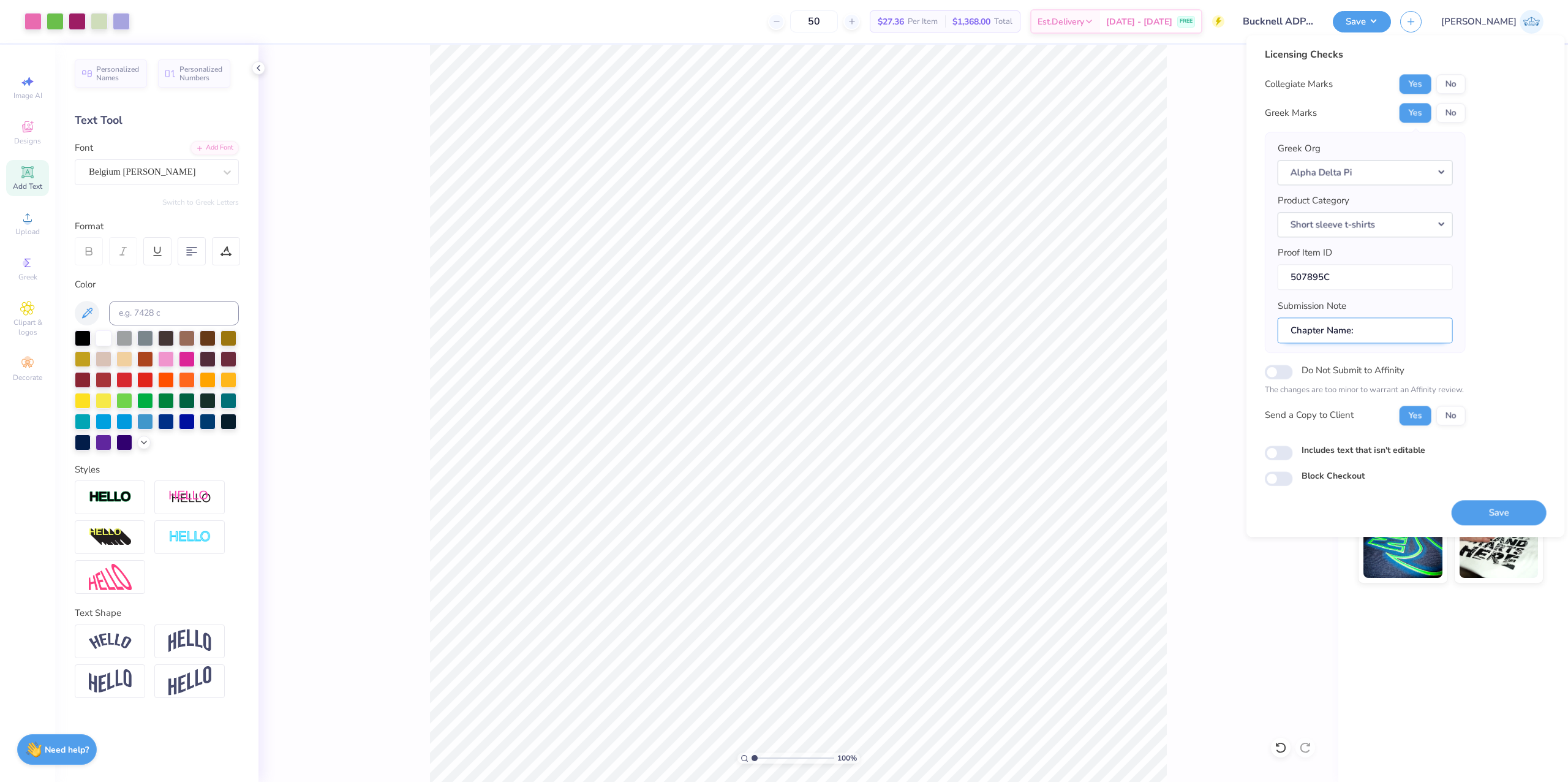
paste input "Theta Iota"
paste input "Sweatset PR"
type input "Chapter Name: [PERSON_NAME], Event Name: Sweatset PR"
click at [1278, 449] on input "Includes text that isn't editable" at bounding box center [1278, 453] width 28 height 15
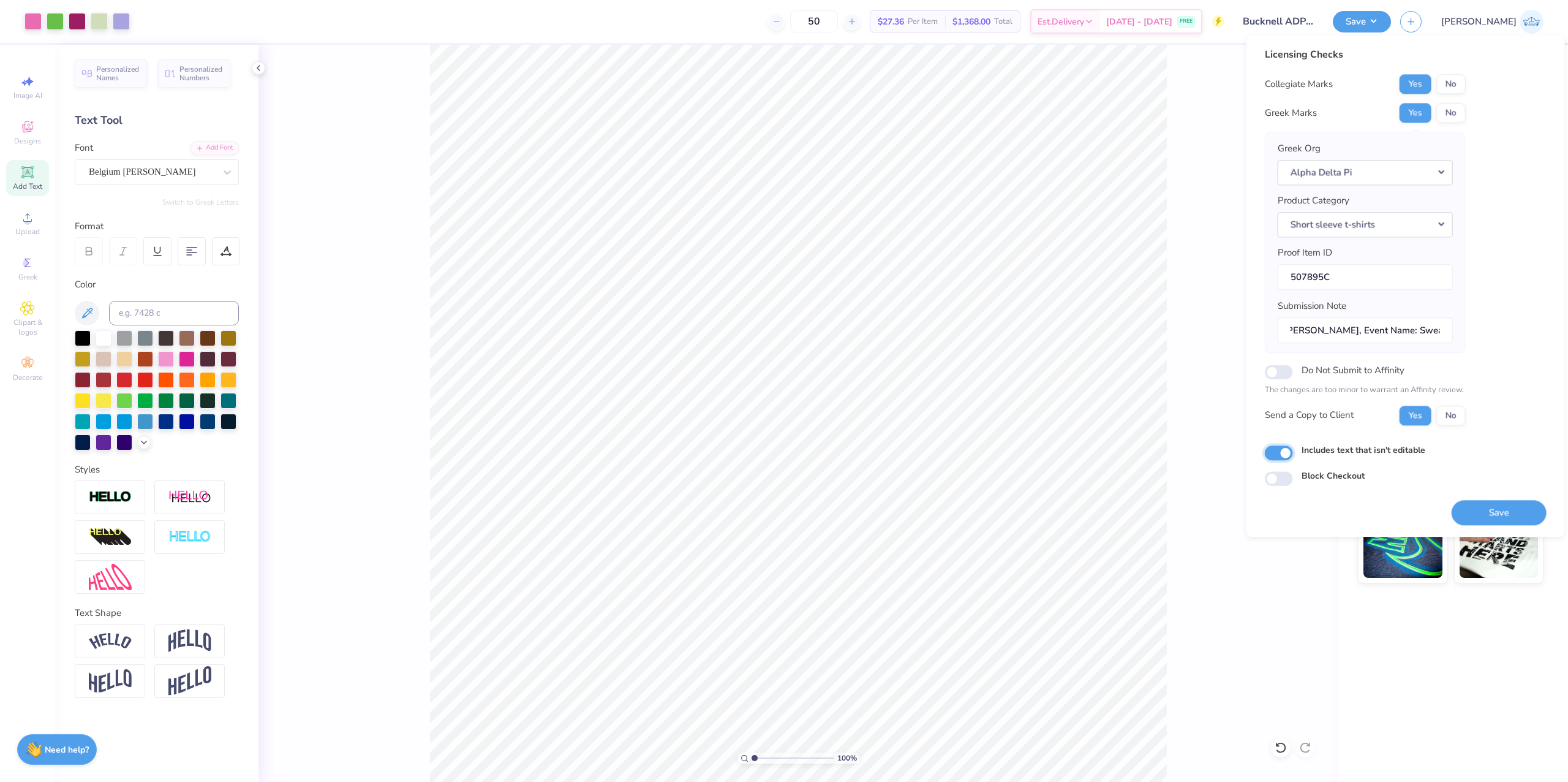
checkbox input "true"
click at [1488, 513] on button "Save" at bounding box center [1499, 513] width 95 height 25
click at [1395, 339] on input "Chapter Name: [PERSON_NAME], Event Name: Sweatset PR" at bounding box center [1365, 330] width 175 height 26
